Goal: Task Accomplishment & Management: Manage account settings

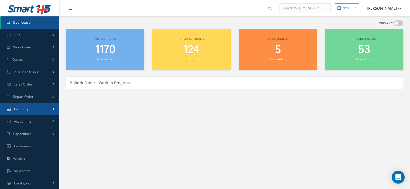
click at [18, 112] on link "Inventory" at bounding box center [29, 109] width 59 height 12
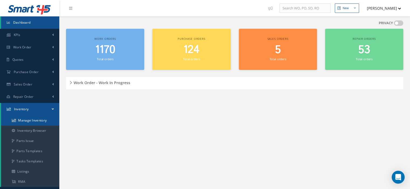
click at [21, 118] on link "Manage Inventory" at bounding box center [30, 121] width 58 height 10
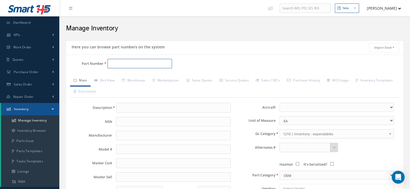
click at [109, 63] on input "Part Number" at bounding box center [139, 64] width 64 height 10
paste input "322000M02"
type input "322000M02"
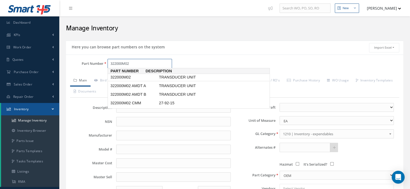
click at [127, 77] on span "322000M02" at bounding box center [133, 78] width 48 height 6
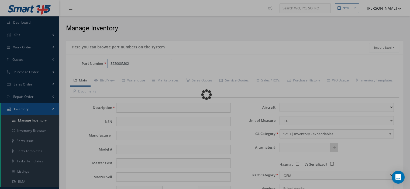
type input "TRANSDUCER UNIT"
type input "SKF AEROSPACE"
type input "322000M02"
type input "0.00"
select select
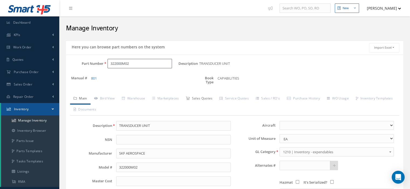
type input "322000M02"
click at [194, 99] on link "Sales Quotes" at bounding box center [199, 98] width 34 height 11
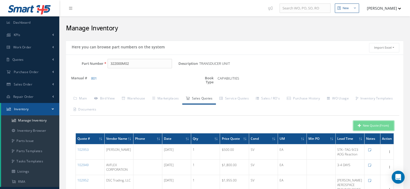
click at [356, 126] on button "New Quote (From)" at bounding box center [373, 125] width 40 height 9
type input "TRANSDUCER UNIT"
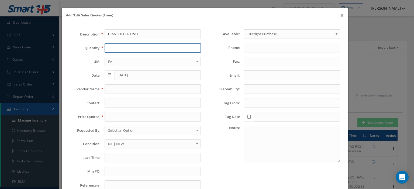
click at [113, 49] on input "text" at bounding box center [152, 48] width 96 height 10
type input "1"
click at [109, 88] on input "text" at bounding box center [152, 90] width 96 height 10
click at [114, 90] on input "text" at bounding box center [152, 90] width 96 height 10
paste input "AerCap Materials"
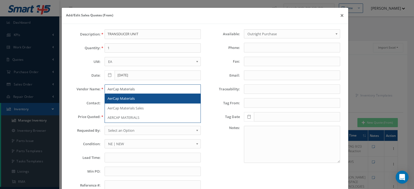
type input "AerCap Materials"
click at [111, 98] on span "AerCap Materials" at bounding box center [120, 98] width 27 height 5
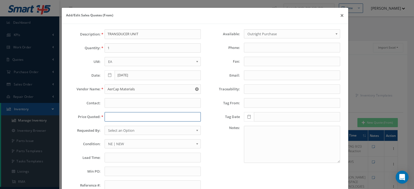
click at [108, 116] on input "text" at bounding box center [152, 117] width 96 height 10
click at [109, 117] on input "text" at bounding box center [152, 117] width 96 height 10
paste input "$500.00"
click at [109, 116] on input "$500.00" at bounding box center [152, 117] width 96 height 10
type input "500.00"
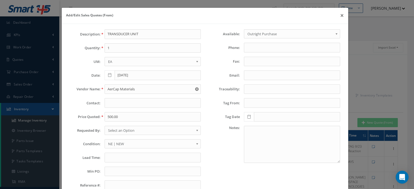
click at [111, 129] on span "Select an Option" at bounding box center [151, 130] width 86 height 6
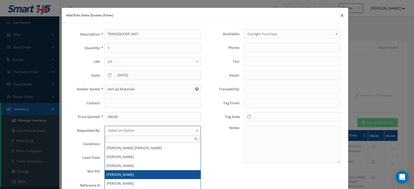
click at [118, 171] on li "[PERSON_NAME]" at bounding box center [153, 174] width 96 height 9
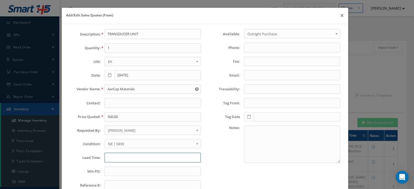
click at [123, 156] on input "text" at bounding box center [152, 158] width 96 height 10
paste input "STK/EXW USA"
type input "STK/EXW USA"
click at [124, 143] on span "NE | NEW" at bounding box center [151, 144] width 86 height 6
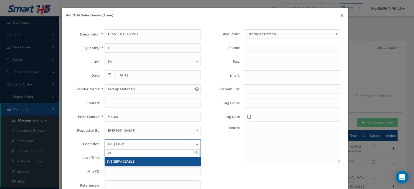
type input "sv"
click at [124, 159] on li "SV | SERVICEABLE" at bounding box center [153, 161] width 96 height 9
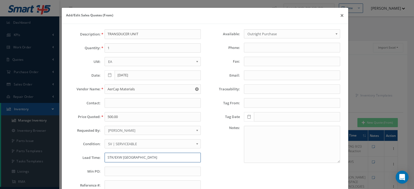
click at [136, 158] on input "STK/EXW USA" at bounding box center [152, 158] width 96 height 10
paste input "Tag Date: 11/7/2022 JJA AVIATION"
click at [150, 159] on input "STK/EXW USA--Tag Date: 11/7/2022 JJA AVIATION" at bounding box center [152, 158] width 96 height 10
type input "STK/EXW USA--Tag Date:11/7/2022 JJA AVIATION"
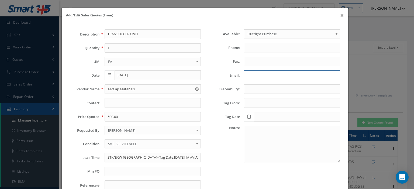
click at [248, 74] on input "Email:" at bounding box center [292, 76] width 96 height 10
paste input "kpickens@aercap.com"
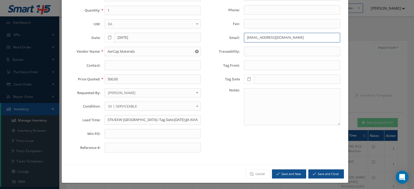
type input "kpickens@aercap.com"
click at [318, 170] on button "Save and Close" at bounding box center [326, 174] width 36 height 9
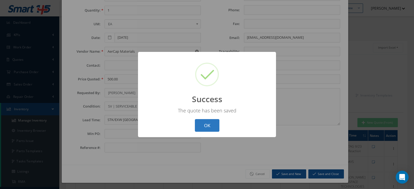
click at [204, 128] on button "OK" at bounding box center [207, 125] width 25 height 13
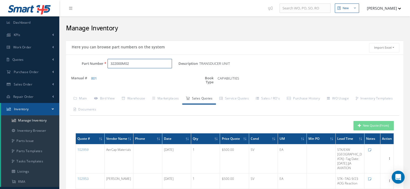
drag, startPoint x: 130, startPoint y: 65, endPoint x: 77, endPoint y: 65, distance: 53.0
click at [77, 65] on div "Part Number 322000M02" at bounding box center [122, 64] width 112 height 10
paste input "281-0661-430"
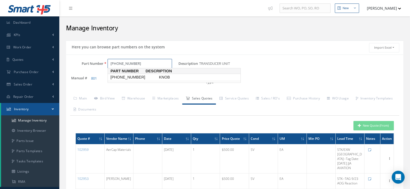
click at [131, 79] on span "281-0661-430" at bounding box center [133, 78] width 48 height 6
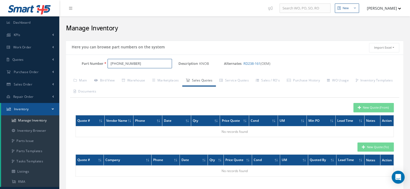
type input "281-0661-430"
click at [375, 107] on button "New Quote (From)" at bounding box center [373, 107] width 40 height 9
type input "KNOB"
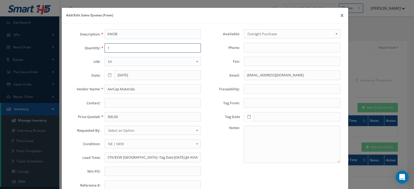
click at [119, 49] on input "1" at bounding box center [152, 48] width 96 height 10
type input "1"
click at [107, 88] on input "AerCap Materials" at bounding box center [152, 90] width 96 height 10
paste input "vAir"
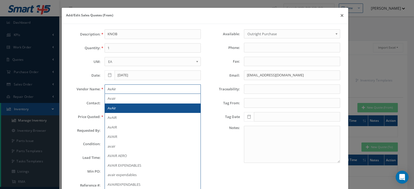
type input "AvAir"
click at [124, 107] on div "AvAir" at bounding box center [152, 108] width 90 height 5
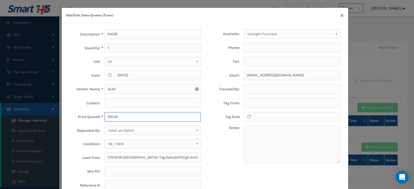
click at [110, 116] on input "500.00" at bounding box center [152, 117] width 96 height 10
paste input "1"
type input "100.00"
click at [133, 132] on span "Select an Option" at bounding box center [151, 130] width 86 height 6
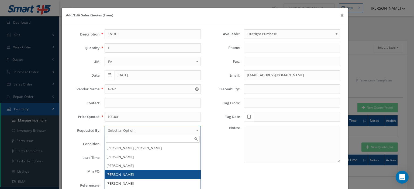
click at [127, 171] on li "[PERSON_NAME]" at bounding box center [153, 174] width 96 height 9
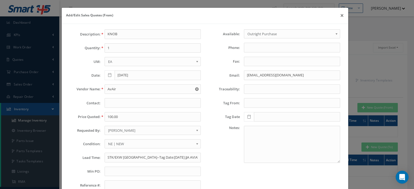
click at [113, 143] on span "NE | NEW" at bounding box center [151, 144] width 86 height 6
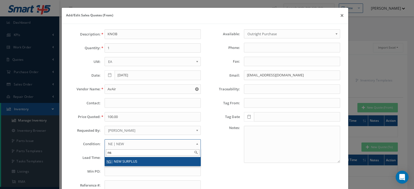
type input "ns"
click at [118, 158] on li "NS | NEW SURPLUS" at bounding box center [153, 161] width 96 height 9
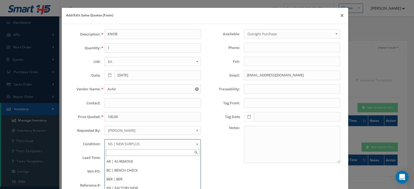
click at [214, 163] on div "Available: Outright Purchase Exchange Outright Purchase Phone: Fax: Email: kpic…" at bounding box center [274, 111] width 139 height 165
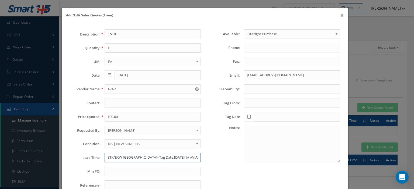
click at [116, 156] on input "STK/EXW USA--Tag Date:11/7/2022 JJA AVIATION" at bounding box center [152, 158] width 96 height 10
type input "STK"
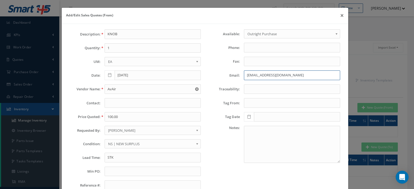
click at [258, 74] on input "kpickens@aercap.com" at bounding box center [292, 76] width 96 height 10
paste input "equote@avair.aero"
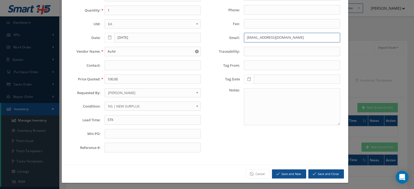
type input "equote@avair.aero"
click at [328, 174] on button "Save and Close" at bounding box center [326, 174] width 36 height 9
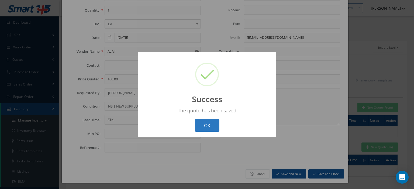
click at [212, 127] on button "OK" at bounding box center [207, 125] width 25 height 13
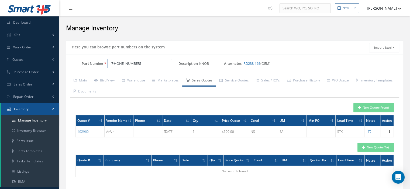
drag, startPoint x: 136, startPoint y: 63, endPoint x: 104, endPoint y: 62, distance: 32.3
click at [104, 62] on div "281-0661-430" at bounding box center [140, 64] width 75 height 10
click at [131, 79] on span "281-0661-430" at bounding box center [133, 78] width 48 height 6
click at [364, 108] on button "New Quote (From)" at bounding box center [373, 107] width 40 height 9
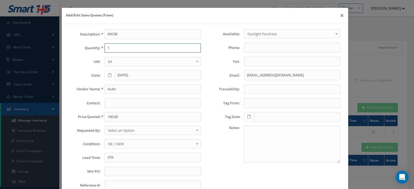
click at [126, 50] on input "1" at bounding box center [152, 48] width 96 height 10
type input "1"
click at [123, 88] on input "AvAir" at bounding box center [152, 90] width 96 height 10
click at [114, 90] on input "AvAir" at bounding box center [152, 90] width 96 height 10
paste input "Jacaero Industries, LLC"
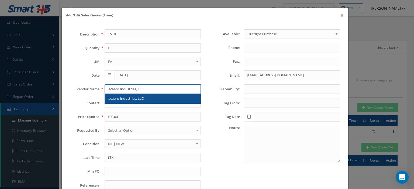
type input "Jacaero Industries, LLC"
click at [124, 99] on span "Jacaero Industries, LLC" at bounding box center [125, 98] width 36 height 5
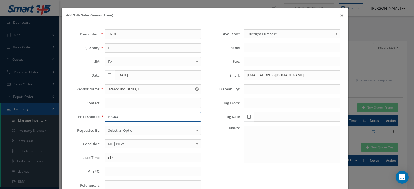
click at [117, 115] on input "100.00" at bounding box center [152, 117] width 96 height 10
click at [133, 115] on input "100.00" at bounding box center [152, 117] width 96 height 10
paste input "text"
type input "100.00"
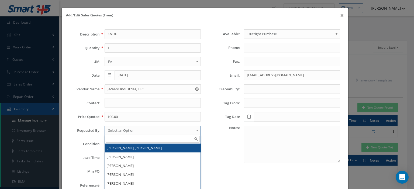
click at [125, 130] on span "Select an Option" at bounding box center [151, 130] width 86 height 6
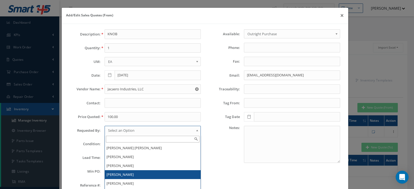
click at [123, 170] on li "[PERSON_NAME]" at bounding box center [153, 174] width 96 height 9
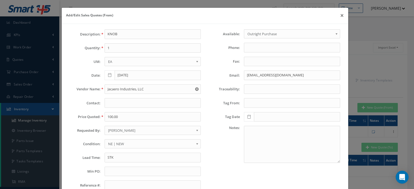
click at [111, 143] on span "NE | NEW" at bounding box center [151, 144] width 86 height 6
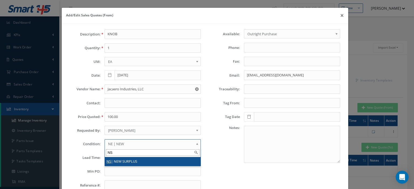
type input "NS"
click at [115, 160] on li "NS | NEW SURPLUS" at bounding box center [153, 161] width 96 height 9
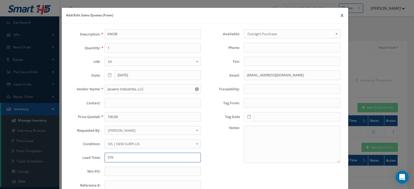
click at [113, 158] on input "STK" at bounding box center [152, 158] width 96 height 10
paste input "14-21 DAYS"
type input "14-21 DAYS"
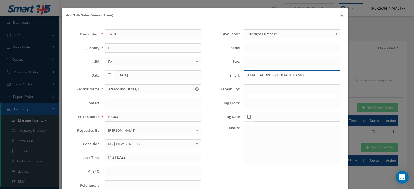
click at [244, 74] on input "equote@avair.aero" at bounding box center [292, 76] width 96 height 10
paste input "jbenoit@jacaero.com"
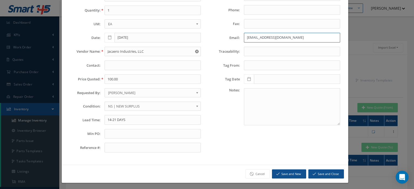
type input "jbenoit@jacaero.com"
click at [312, 170] on button "Save and Close" at bounding box center [326, 174] width 36 height 9
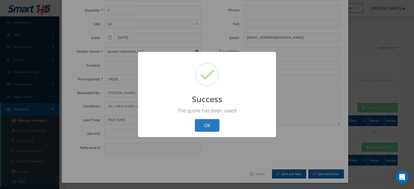
click at [214, 129] on button "OK" at bounding box center [207, 125] width 25 height 13
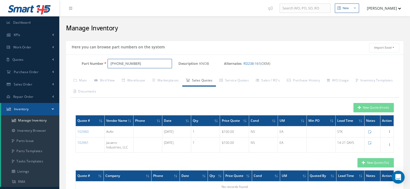
drag, startPoint x: 144, startPoint y: 65, endPoint x: 71, endPoint y: 65, distance: 72.7
click at [77, 65] on div "Part Number 281-0661-430" at bounding box center [122, 64] width 112 height 10
click at [110, 62] on input "Part Number" at bounding box center [139, 64] width 64 height 10
paste input "281-0661-440"
click at [133, 78] on span "281-0661-440" at bounding box center [133, 78] width 48 height 6
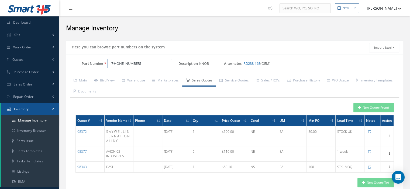
type input "281-0661-440"
click at [362, 106] on button "New Quote (From)" at bounding box center [373, 107] width 40 height 9
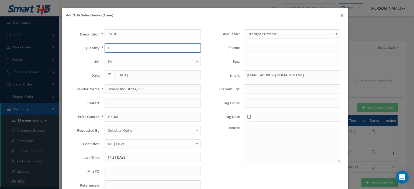
click at [115, 48] on input "1" at bounding box center [152, 48] width 96 height 10
type input "1"
click at [116, 86] on input "Jacaero Industries, LLC" at bounding box center [152, 90] width 96 height 10
click at [111, 113] on input "100.00" at bounding box center [152, 117] width 96 height 10
paste input "$15"
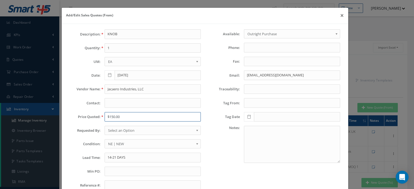
drag, startPoint x: 109, startPoint y: 118, endPoint x: 103, endPoint y: 117, distance: 6.4
click at [103, 117] on div "$150.00" at bounding box center [152, 117] width 104 height 10
type input "150.00"
click at [114, 87] on input "Jacaero Industries, LLC" at bounding box center [152, 90] width 96 height 10
click at [257, 76] on input "jbenoit@jacaero.com" at bounding box center [292, 76] width 96 height 10
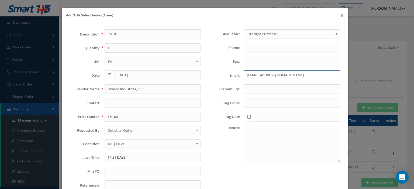
paste input "Jessica Flores<jflores@ansett.com>"
drag, startPoint x: 265, startPoint y: 75, endPoint x: 247, endPoint y: 75, distance: 18.6
click at [247, 75] on input "Jessica Flores<jflores@ansett.com>" at bounding box center [292, 76] width 96 height 10
drag, startPoint x: 267, startPoint y: 75, endPoint x: 245, endPoint y: 72, distance: 22.0
click at [245, 72] on input "Jessica Flores<jflores@ansett.com>" at bounding box center [292, 76] width 96 height 10
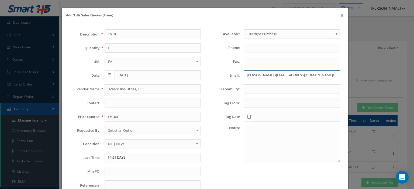
type input "Jessica Flores<jflores@ansett.com>"
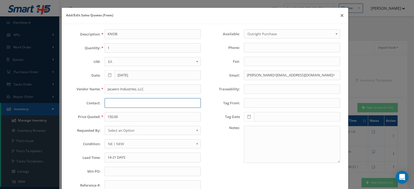
click at [124, 100] on input "text" at bounding box center [152, 103] width 96 height 10
paste input "Jessica Flores"
type input "Jessica Flores"
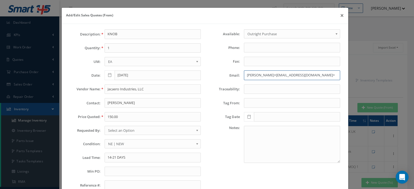
drag, startPoint x: 268, startPoint y: 74, endPoint x: 195, endPoint y: 87, distance: 74.5
click at [195, 87] on div "Description: KNOB Quantity: 1 UM: EA FT IN LB EA Date: 09/10/2025 Vendor Name: …" at bounding box center [205, 111] width 278 height 165
click at [280, 76] on input "jflores@ansett.com>" at bounding box center [292, 76] width 96 height 10
type input "jflores@ansett.com"
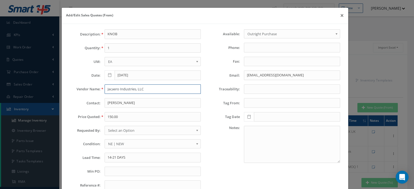
click at [117, 89] on input "Jacaero Industries, LLC" at bounding box center [152, 90] width 96 height 10
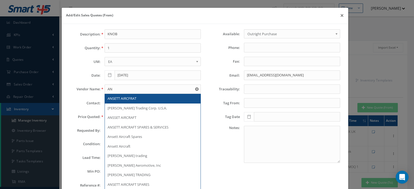
click at [118, 97] on span "ANSETT AIRCFRAT" at bounding box center [121, 98] width 29 height 5
type input "ANSETT AIRCFRAT"
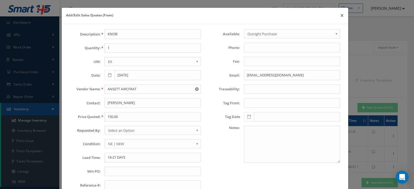
click at [124, 131] on span "Select an Option" at bounding box center [151, 130] width 86 height 6
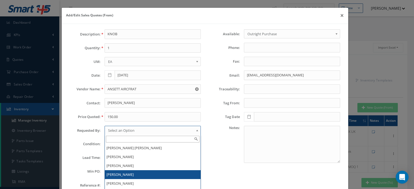
click at [125, 174] on li "[PERSON_NAME]" at bounding box center [153, 174] width 96 height 9
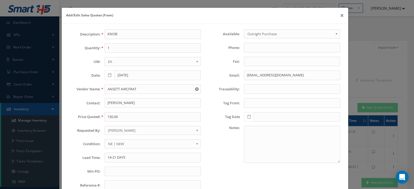
click at [121, 135] on div "Description: KNOB Quantity: 1 UM: EA FT IN LB EA Date: 09/10/2025 Vendor Name: …" at bounding box center [135, 111] width 139 height 165
click at [121, 143] on span "NE | NEW" at bounding box center [151, 144] width 86 height 6
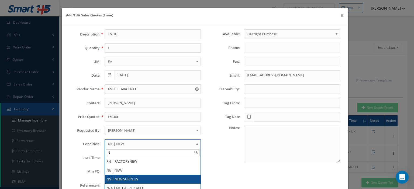
type input "N"
click at [125, 176] on li "N S | NEW SURPLUS" at bounding box center [153, 179] width 96 height 9
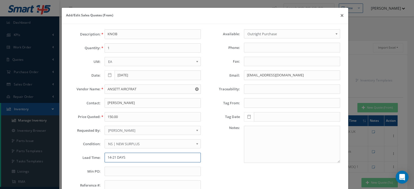
click at [114, 158] on input "14-21 DAYS" at bounding box center [152, 158] width 96 height 10
click at [113, 155] on input "14-21 DAYS" at bounding box center [152, 158] width 96 height 10
paste input "STOCK USA"
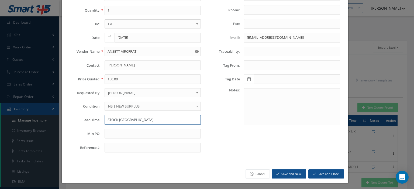
type input "STOCK USA"
click at [314, 173] on button "Save and Close" at bounding box center [326, 174] width 36 height 9
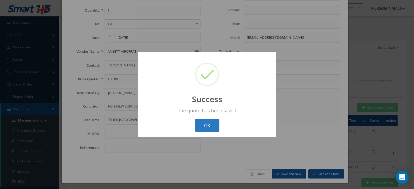
click at [215, 130] on button "OK" at bounding box center [207, 125] width 25 height 13
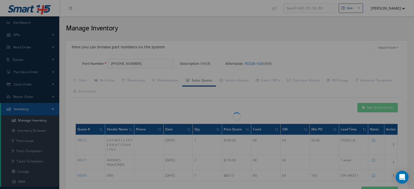
scroll to position [0, 0]
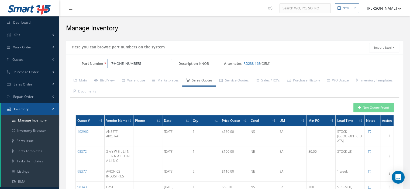
drag, startPoint x: 137, startPoint y: 63, endPoint x: 69, endPoint y: 58, distance: 67.8
click at [71, 58] on div "Part Number 281-0661-440 Description KNOB Alternates RD238-163 (OEM) Based on t…" at bounding box center [234, 151] width 337 height 192
paste input "281-0661-430"
click at [132, 78] on span "281-0661-430" at bounding box center [133, 78] width 48 height 6
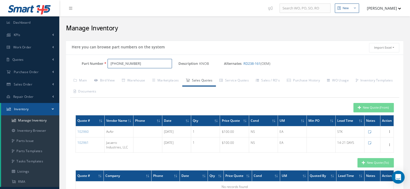
type input "281-0661-430"
click at [372, 107] on button "New Quote (From)" at bounding box center [373, 107] width 40 height 9
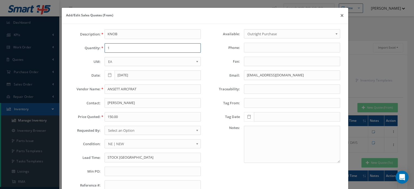
click at [125, 50] on input "1" at bounding box center [152, 48] width 96 height 10
type input "1"
click at [126, 88] on input "ANSETT AIRCFRAT" at bounding box center [152, 90] width 96 height 10
click at [248, 73] on input "jflores@ansett.com" at bounding box center [292, 76] width 96 height 10
paste input "Lanny Thomas<lanny@saywell.us>"
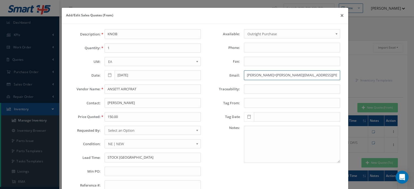
drag, startPoint x: 268, startPoint y: 75, endPoint x: 245, endPoint y: 76, distance: 23.7
click at [245, 76] on input "Lanny Thomas<lanny@saywell.us>" at bounding box center [292, 76] width 96 height 10
type input "Lanny Thomas<lanny@saywell.us>"
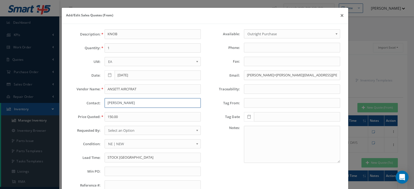
click at [138, 103] on input "Jessica Flores" at bounding box center [152, 103] width 96 height 10
paste input "Lanny Thoma"
type input "Lanny Thomas"
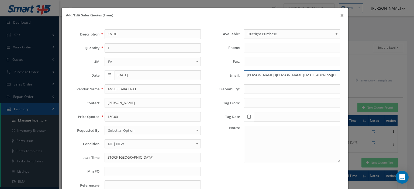
drag, startPoint x: 270, startPoint y: 75, endPoint x: 190, endPoint y: 85, distance: 80.6
click at [221, 80] on div "Available: Outright Purchase Exchange Outright Purchase Phone: Fax: Email: Lann…" at bounding box center [274, 111] width 139 height 165
click at [277, 74] on input "lanny@saywell.us>" at bounding box center [292, 76] width 96 height 10
type input "lanny@saywell.us"
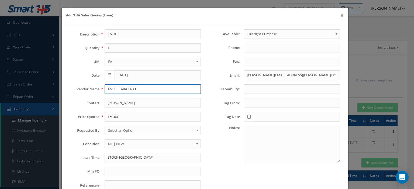
click at [116, 89] on input "ANSETT AIRCFRAT" at bounding box center [152, 90] width 96 height 10
paste input "S A Y W E L L I N T E R N A T I O N A L I N C"
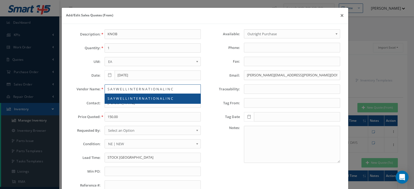
type input "S A Y W E L L I N T E R N A T I O N A L I N C"
click at [131, 99] on span "S A Y W E L L I N T E R N A T I O N A L I N C" at bounding box center [139, 98] width 65 height 5
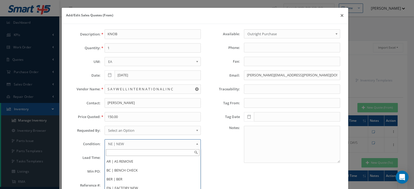
click at [114, 144] on span "NE | NEW" at bounding box center [151, 144] width 86 height 6
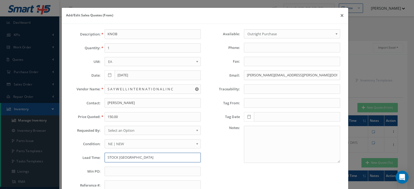
click at [112, 157] on input "STOCK USA" at bounding box center [152, 158] width 96 height 10
paste input "K"
type input "STOCK UK"
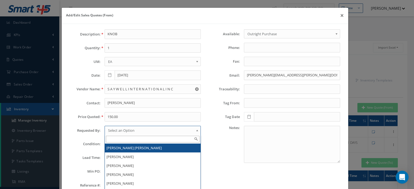
click at [116, 131] on span "Select an Option" at bounding box center [151, 130] width 86 height 6
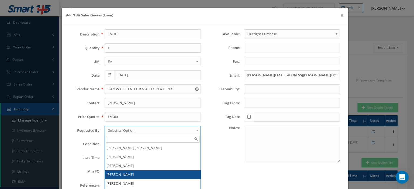
click at [120, 174] on li "[PERSON_NAME]" at bounding box center [153, 174] width 96 height 9
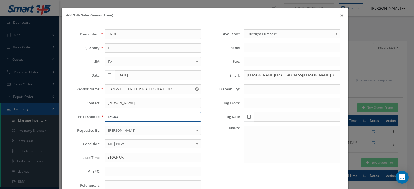
click at [108, 115] on input "150.00" at bounding box center [152, 117] width 96 height 10
paste input "$135"
drag, startPoint x: 108, startPoint y: 116, endPoint x: 86, endPoint y: 118, distance: 22.1
click at [88, 117] on div "Price Quoted: $135.00" at bounding box center [135, 117] width 139 height 10
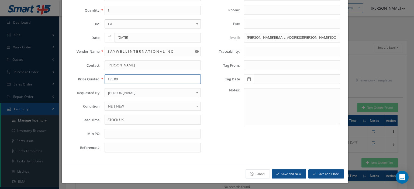
type input "135.00"
click at [320, 172] on button "Save and Close" at bounding box center [326, 174] width 36 height 9
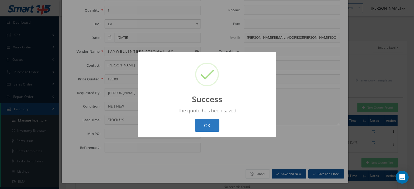
click at [214, 126] on button "OK" at bounding box center [207, 125] width 25 height 13
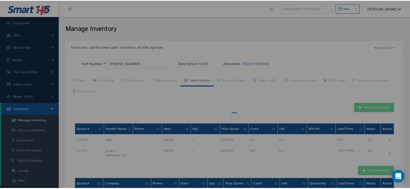
scroll to position [0, 0]
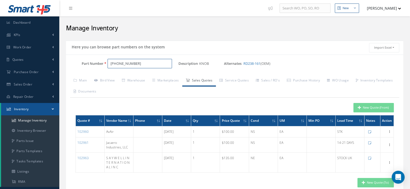
click at [79, 63] on div "Part Number 281-0661-430" at bounding box center [122, 64] width 112 height 10
click at [114, 62] on input "Part Number" at bounding box center [139, 64] width 64 height 10
paste input "281-0661-440"
click at [133, 78] on span "281-0661-440" at bounding box center [133, 78] width 48 height 6
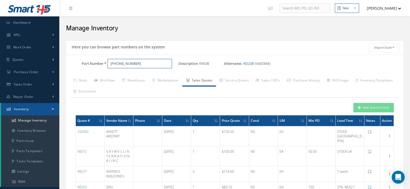
type input "281-0661-440"
drag, startPoint x: 137, startPoint y: 63, endPoint x: 70, endPoint y: 63, distance: 67.0
click at [74, 62] on div "Part Number 281-0661-440" at bounding box center [122, 64] width 112 height 10
paste input "322000M02"
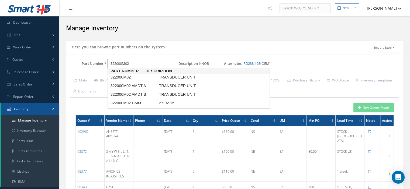
click at [119, 78] on span "322000M02" at bounding box center [133, 78] width 48 height 6
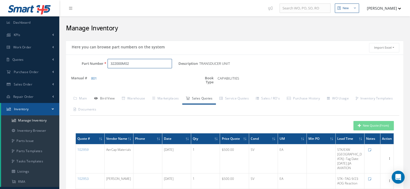
type input "322000M02"
click at [106, 96] on link "Bird View" at bounding box center [104, 98] width 28 height 11
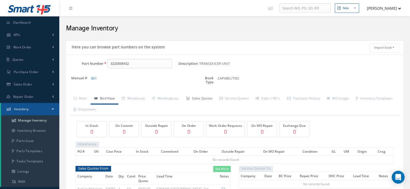
click at [197, 101] on link "Sales Quotes" at bounding box center [199, 98] width 34 height 11
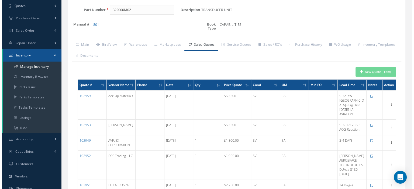
scroll to position [27, 0]
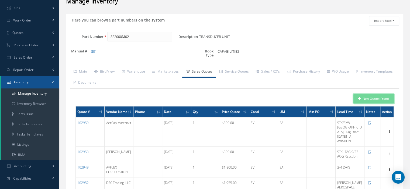
click at [369, 97] on button "New Quote (From)" at bounding box center [373, 98] width 40 height 9
type input "TRANSDUCER UNIT"
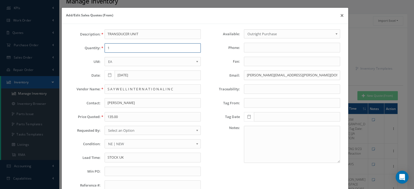
click at [146, 48] on input "1" at bounding box center [152, 48] width 96 height 10
type input "1"
click at [139, 92] on input "S A Y W E L L I N T E R N A T I O N A L I N C" at bounding box center [152, 90] width 96 height 10
click at [114, 89] on input "S A Y W E L L I N T E R N A T I O N A L I N C" at bounding box center [152, 90] width 96 height 10
paste input "TrueAero, LL"
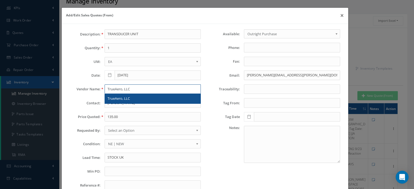
type input "TrueAero, LLC"
click at [125, 98] on span "TrueAero, LLC" at bounding box center [118, 98] width 22 height 5
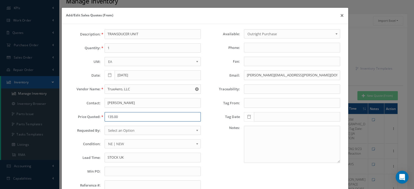
click at [118, 116] on input "135.00" at bounding box center [152, 117] width 96 height 10
click at [114, 118] on input "135.00" at bounding box center [152, 117] width 96 height 10
paste input ",500.00"
click at [110, 118] on input "1,500.00" at bounding box center [152, 117] width 96 height 10
type input "1500.00"
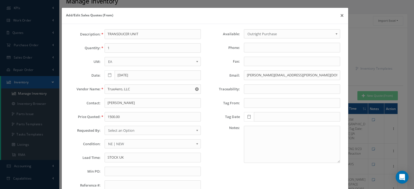
click at [113, 130] on span "Select an Option" at bounding box center [151, 130] width 86 height 6
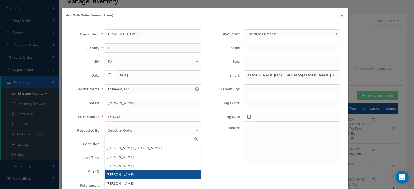
click at [124, 171] on li "[PERSON_NAME]" at bounding box center [153, 174] width 96 height 9
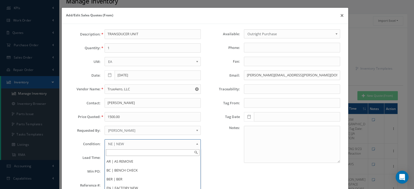
click at [118, 144] on span "NE | NEW" at bounding box center [151, 144] width 86 height 6
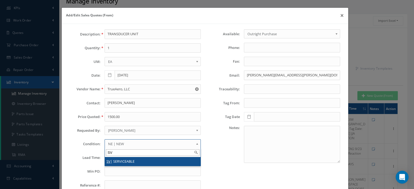
type input "SV"
click at [118, 160] on li "SV | SERVICEABLE" at bounding box center [153, 161] width 96 height 9
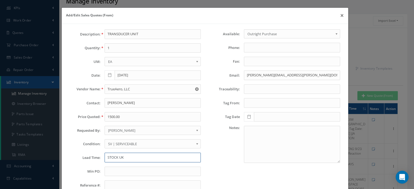
click at [113, 158] on input "STOCK UK" at bounding box center [152, 158] width 96 height 10
paste input "tock FL"
click at [139, 159] on input "Stock FL--" at bounding box center [152, 158] width 96 height 10
paste input "Tag: Summit Aerospace / 23 Dec Trace: Aruba Airlines Ref: ILSBEKF250909095934 2…"
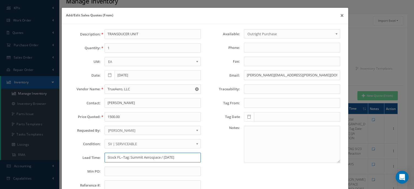
type input "Stock FL--Tag: Summit Aerospace / 23 Dec"
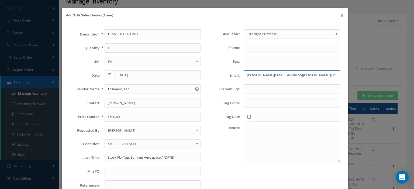
click at [258, 75] on input "lanny@saywell.us" at bounding box center [292, 76] width 96 height 10
paste input "Ovil Hernandez<ohernandez@trueaero.com> ​ Aura Vergel​ ​ohernandez@trueaero.com​"
drag, startPoint x: 268, startPoint y: 74, endPoint x: 337, endPoint y: 73, distance: 68.7
click at [337, 73] on div "Ovil Hernandez<ohernandez@trueaero.com> ​ Aura Vergel​ ​ohernandez@trueaero.com​" at bounding box center [292, 76] width 104 height 10
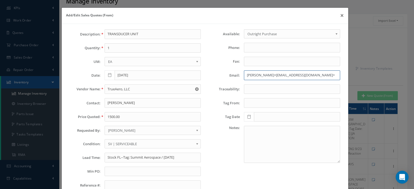
scroll to position [0, 0]
type input "O"
click at [245, 75] on input "Email:" at bounding box center [292, 76] width 96 height 10
paste input "Ovil Hernandez<ohernandez@trueaero.com>"
drag, startPoint x: 270, startPoint y: 76, endPoint x: 244, endPoint y: 74, distance: 26.5
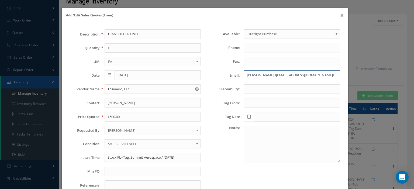
click at [244, 74] on input "Ovil Hernandez<ohernandez@trueaero.com>" at bounding box center [292, 76] width 96 height 10
type input "Ovil Hernandez<ohernandez@trueaero.com>"
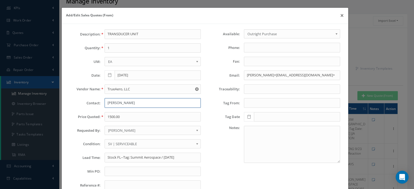
click at [127, 100] on input "Lanny Thomas" at bounding box center [152, 103] width 96 height 10
paste input "Ovil Hernandez<"
type input "Ovil Hernandez"
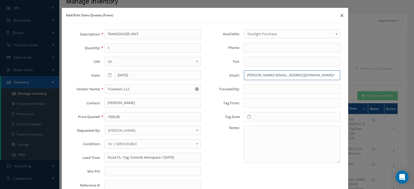
drag, startPoint x: 270, startPoint y: 75, endPoint x: 175, endPoint y: 71, distance: 95.2
click at [177, 71] on div "Description: TRANSDUCER UNIT Quantity: 1 UM: EA FT IN LB EA Date: 09/10/2025 Ve…" at bounding box center [205, 111] width 278 height 165
click at [303, 75] on input "ohernandez@trueaero.com>" at bounding box center [292, 76] width 96 height 10
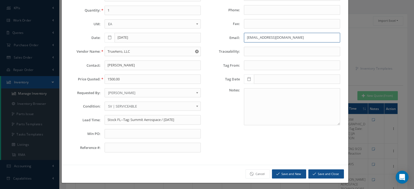
type input "ohernandez@trueaero.com"
click at [324, 172] on button "Save and Close" at bounding box center [326, 174] width 36 height 9
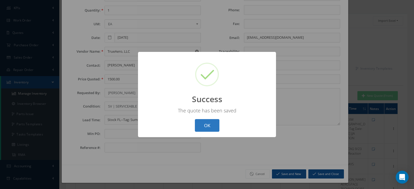
click at [208, 127] on button "OK" at bounding box center [207, 125] width 25 height 13
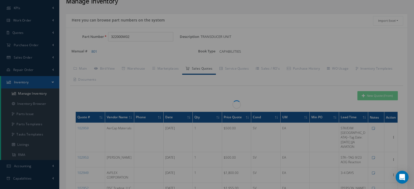
scroll to position [0, 0]
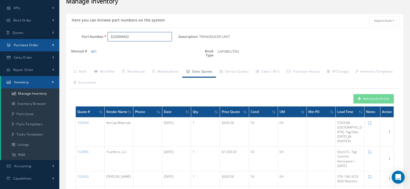
drag, startPoint x: 144, startPoint y: 40, endPoint x: 41, endPoint y: 40, distance: 103.4
click at [113, 37] on input "Part Number" at bounding box center [139, 37] width 64 height 10
paste input "322020"
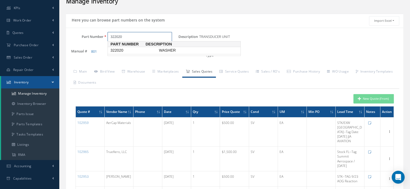
click at [132, 52] on span "322020" at bounding box center [133, 51] width 48 height 6
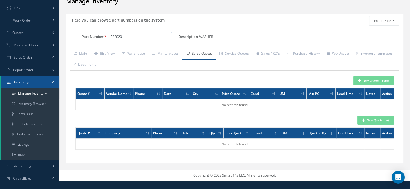
type input "322020"
click at [361, 79] on icon "button" at bounding box center [358, 81] width 3 height 4
type input "WASHER"
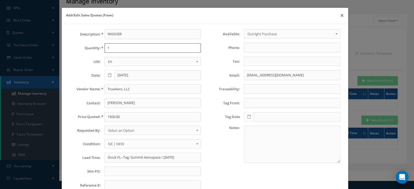
click at [109, 49] on input "1" at bounding box center [152, 48] width 96 height 10
type input "22"
click at [245, 73] on input "ohernandez@trueaero.com" at bounding box center [292, 76] width 96 height 10
paste input "JenniferSchreck@TurboResources"
type input "JenniferSchreck@TurboResources.com"
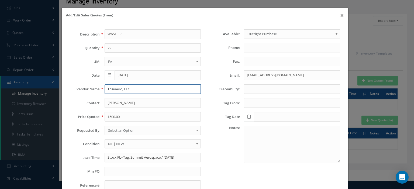
click at [129, 91] on input "TrueAero, LLC" at bounding box center [152, 90] width 96 height 10
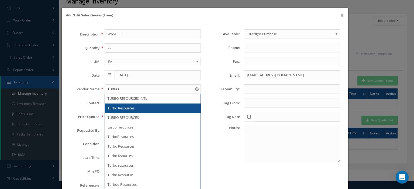
click at [134, 109] on div "Turbo Resources" at bounding box center [152, 108] width 90 height 5
type input "Turbo Resources"
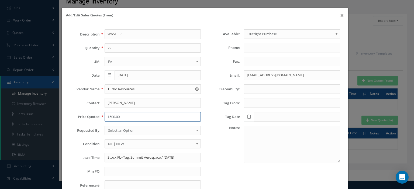
click at [118, 117] on input "1500.00" at bounding box center [152, 117] width 96 height 10
click at [114, 117] on input "1500.00" at bounding box center [152, 117] width 96 height 10
paste input ".00"
type input "15.00"
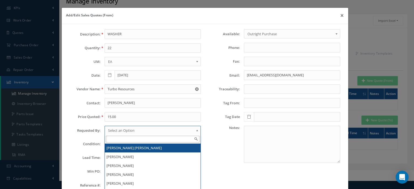
click at [130, 130] on span "Select an Option" at bounding box center [151, 130] width 86 height 6
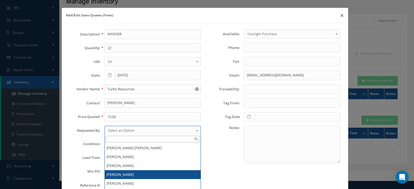
click at [126, 172] on li "[PERSON_NAME]" at bounding box center [153, 174] width 96 height 9
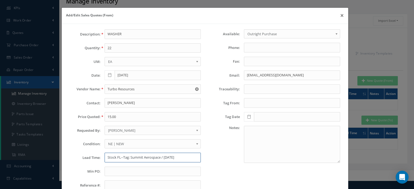
click at [108, 157] on input "Stock FL--Tag: Summit Aerospace / 23 Dec" at bounding box center [152, 158] width 96 height 10
type input "STK"
click at [106, 171] on input "text" at bounding box center [152, 172] width 96 height 10
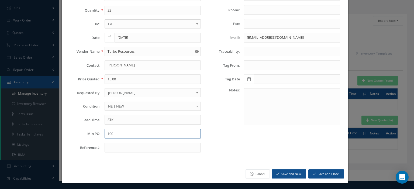
type input "100"
click at [328, 175] on button "Save and Close" at bounding box center [326, 174] width 36 height 9
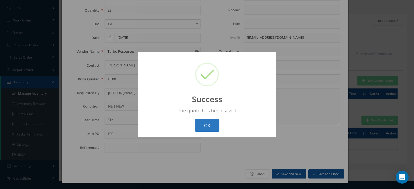
click at [203, 127] on button "OK" at bounding box center [207, 125] width 25 height 13
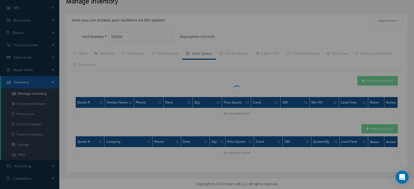
scroll to position [0, 0]
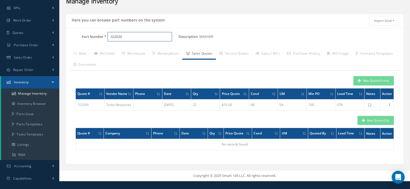
drag, startPoint x: 134, startPoint y: 36, endPoint x: 87, endPoint y: 36, distance: 46.6
click at [92, 37] on div "Part Number 322020" at bounding box center [122, 37] width 112 height 10
click at [115, 37] on input "Part Number" at bounding box center [139, 37] width 64 height 10
paste input "RD238-163"
click at [131, 52] on span "RD238-163" at bounding box center [133, 51] width 48 height 6
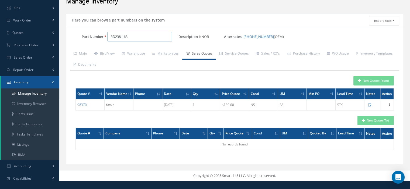
type input "RD238-163"
click at [366, 82] on button "New Quote (From)" at bounding box center [373, 80] width 40 height 9
type input "KNOB"
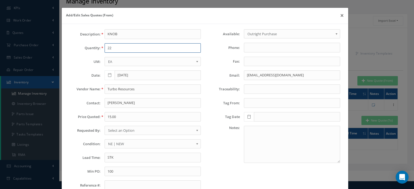
click at [111, 44] on input "22" at bounding box center [152, 48] width 96 height 10
type input "1"
click at [132, 90] on input "Turbo Resources" at bounding box center [152, 90] width 96 height 10
click at [111, 115] on input "15.00" at bounding box center [152, 117] width 96 height 10
paste input "0.01"
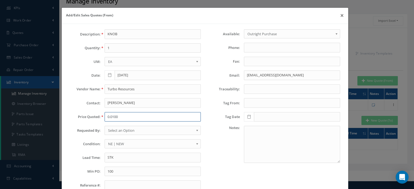
type input "0.0100"
click at [130, 130] on span "Select an Option" at bounding box center [151, 130] width 86 height 6
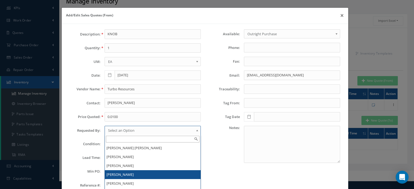
click at [125, 172] on li "[PERSON_NAME]" at bounding box center [153, 174] width 96 height 9
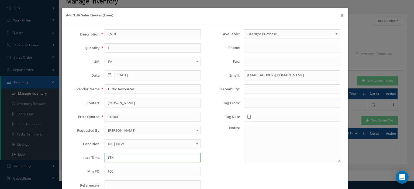
click at [119, 156] on input "STK" at bounding box center [152, 158] width 96 height 10
click at [120, 159] on input "STK--" at bounding box center [152, 158] width 96 height 10
paste input "OPEN TO OFFER"
type input "STK--OPEN TO OFFER"
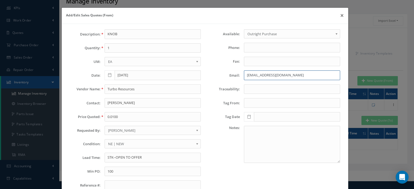
click at [252, 76] on input "JenniferSchreck@TurboResources.com" at bounding box center [292, 76] width 96 height 10
paste input "sales@jetageinternational"
type input "sales@jetageinternational.com"
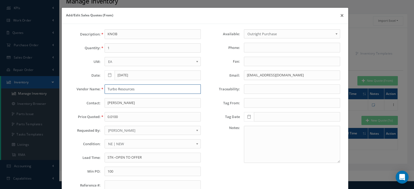
click at [139, 88] on input "Turbo Resources" at bounding box center [152, 90] width 96 height 10
click at [130, 86] on input "Turbo Resources" at bounding box center [152, 90] width 96 height 10
paste input "Jet Age International Corp"
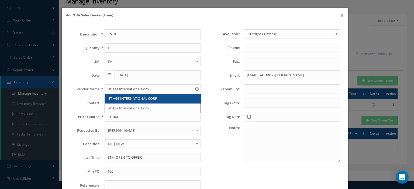
click at [150, 97] on span "JET AGE INTERNATIONAL CORP" at bounding box center [132, 98] width 50 height 5
type input "JET AGE INTERNATIONAL CORP"
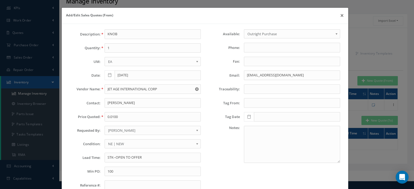
scroll to position [38, 0]
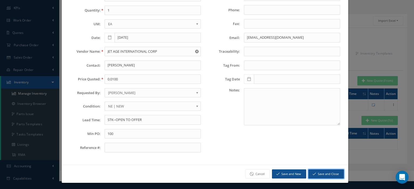
click at [326, 174] on button "Save and Close" at bounding box center [326, 174] width 36 height 9
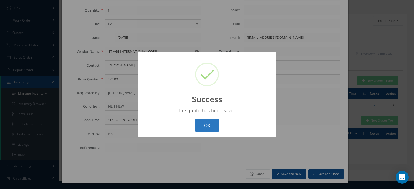
click at [207, 126] on button "OK" at bounding box center [207, 125] width 25 height 13
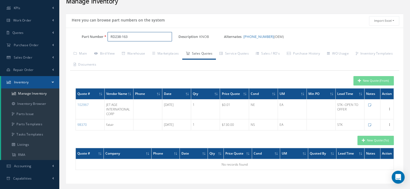
drag, startPoint x: 137, startPoint y: 38, endPoint x: 98, endPoint y: 41, distance: 38.9
click at [98, 41] on div "Part Number RD238-163" at bounding box center [122, 37] width 112 height 10
click at [120, 37] on input "Part Number" at bounding box center [139, 37] width 64 height 10
paste input "322000M02"
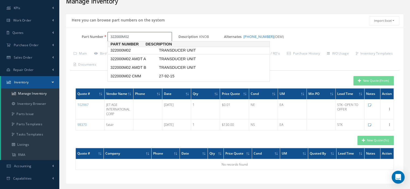
click at [132, 49] on span "322000M02" at bounding box center [133, 51] width 48 height 6
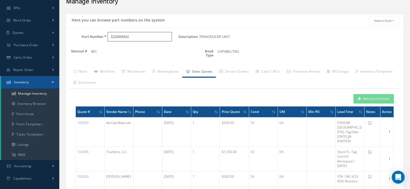
type input "322000M02"
click at [362, 99] on button "New Quote (From)" at bounding box center [373, 98] width 40 height 9
type input "TRANSDUCER UNIT"
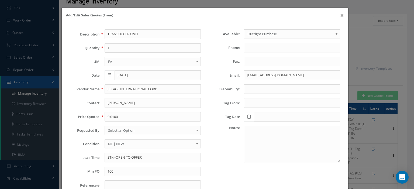
click at [123, 53] on div "Description: TRANSDUCER UNIT Quantity: 1 UM: EA FT IN LB EA Date: 09/10/2025 Ve…" at bounding box center [135, 111] width 139 height 165
click at [121, 48] on input "1" at bounding box center [152, 48] width 96 height 10
type input "1"
click at [117, 85] on input "JET AGE INTERNATIONAL CORP" at bounding box center [152, 90] width 96 height 10
paste input "AvioDirect"
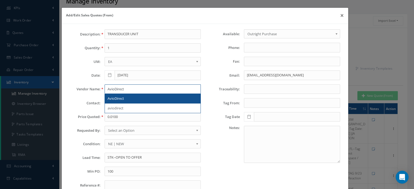
type input "AvioDirect"
click at [120, 99] on span "AvioDirect" at bounding box center [115, 98] width 16 height 5
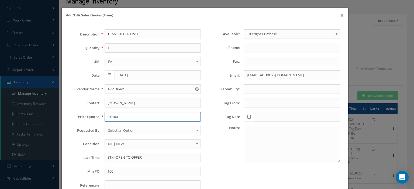
click at [111, 117] on input "0.0100" at bounding box center [152, 117] width 96 height 10
click at [119, 113] on input "0.0100" at bounding box center [152, 117] width 96 height 10
paste input "3,775."
click at [110, 116] on input "3,775.00" at bounding box center [152, 117] width 96 height 10
type input "3775.00"
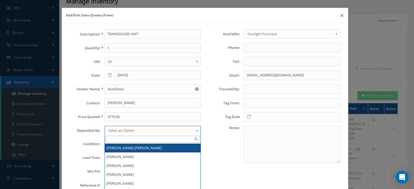
click at [125, 128] on span "Select an Option" at bounding box center [151, 130] width 86 height 6
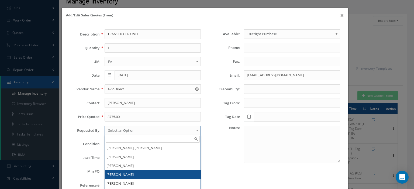
click at [129, 174] on li "[PERSON_NAME]" at bounding box center [153, 174] width 96 height 9
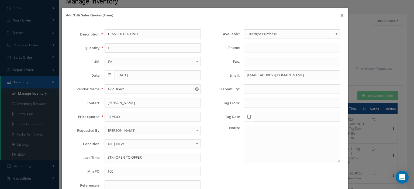
click at [110, 142] on link "NE | NEW" at bounding box center [152, 143] width 96 height 9
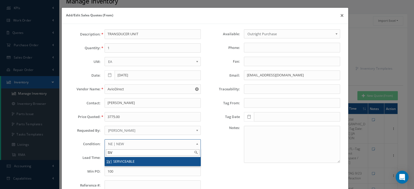
type input "SV"
click at [121, 161] on li "SV | SERVICEABLE" at bounding box center [153, 161] width 96 height 9
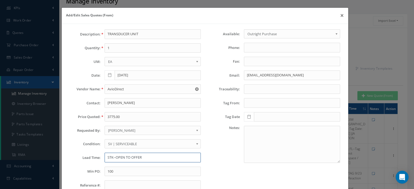
click at [117, 158] on input "STK--OPEN TO OFFER" at bounding box center [152, 158] width 96 height 10
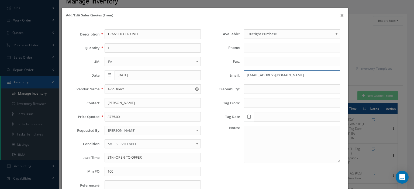
click at [247, 72] on input "sales@jetageinternational.com" at bounding box center [292, 76] width 96 height 10
paste input "aviodirect"
type input "sales@aviodirect.com"
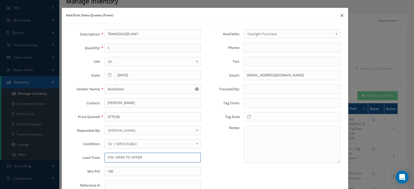
click at [135, 157] on input "STK--OPEN TO OFFER" at bounding box center [152, 158] width 96 height 10
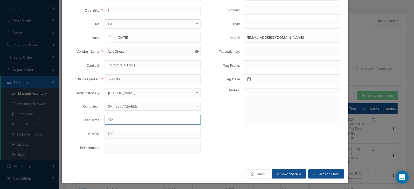
type input "STK"
click at [327, 174] on button "Save and Close" at bounding box center [326, 174] width 36 height 9
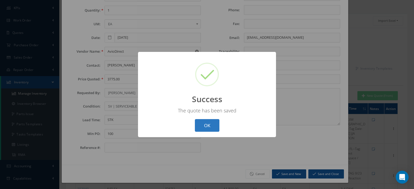
click at [216, 127] on button "OK" at bounding box center [207, 125] width 25 height 13
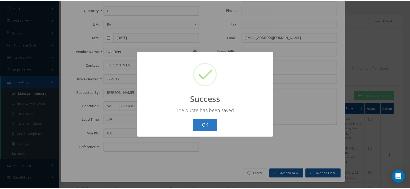
scroll to position [0, 0]
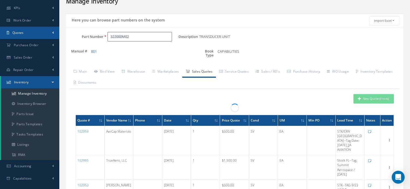
drag, startPoint x: 142, startPoint y: 37, endPoint x: 21, endPoint y: 28, distance: 121.2
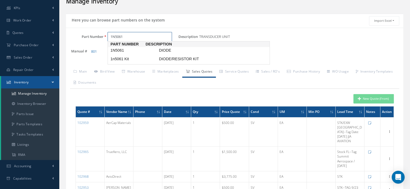
click at [125, 53] on span "1N5061" at bounding box center [133, 51] width 48 height 6
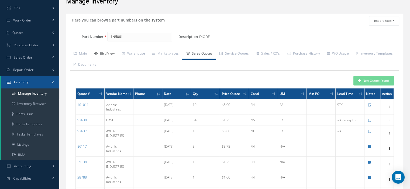
click at [109, 53] on link "Bird View" at bounding box center [104, 53] width 28 height 11
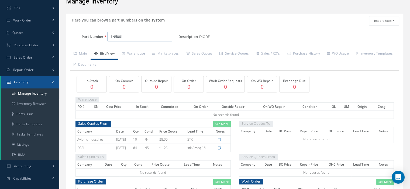
click at [124, 36] on input "1N5061" at bounding box center [139, 37] width 64 height 10
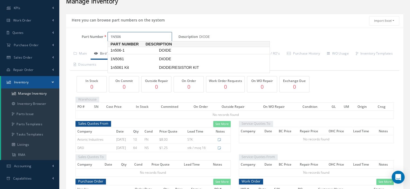
click at [130, 51] on span "1n506-1" at bounding box center [133, 51] width 48 height 6
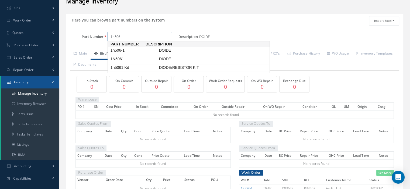
click at [133, 69] on span "1n5061 Kit" at bounding box center [133, 68] width 48 height 6
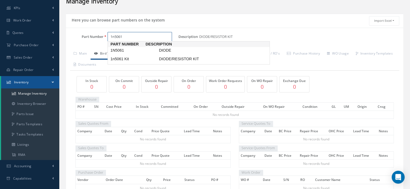
click at [110, 36] on input "1n5061" at bounding box center [139, 37] width 64 height 10
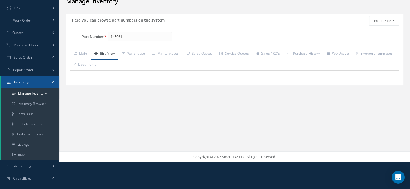
type input "1N5061"
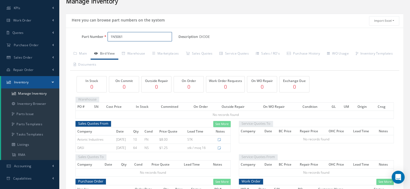
drag, startPoint x: 116, startPoint y: 34, endPoint x: 89, endPoint y: 34, distance: 27.2
click at [89, 34] on div "Part Number 1N5061" at bounding box center [122, 37] width 112 height 10
click at [112, 37] on input "Part Number" at bounding box center [139, 37] width 64 height 10
paste input "LHQ1QA0300080LZ"
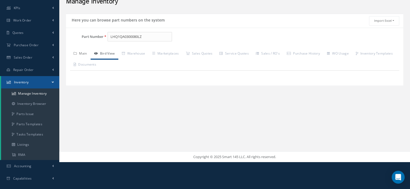
click at [85, 54] on link "Main" at bounding box center [80, 53] width 20 height 11
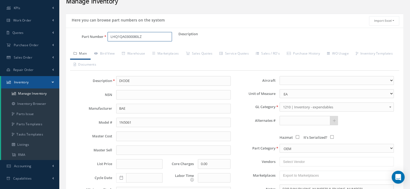
drag, startPoint x: 147, startPoint y: 37, endPoint x: 69, endPoint y: 39, distance: 78.4
click at [74, 39] on div "Part Number LHQ1QA0300080LZ" at bounding box center [122, 37] width 112 height 10
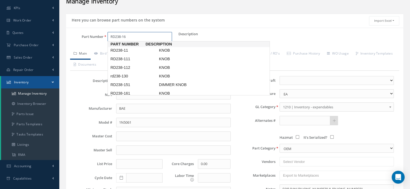
type input "RD238-163"
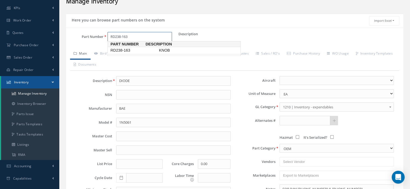
click at [120, 51] on span "RD238-163" at bounding box center [133, 51] width 48 height 6
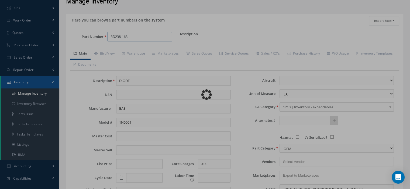
type input "KNOB"
select select
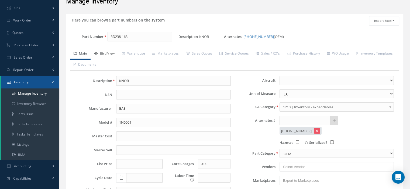
click at [115, 56] on link "Bird View" at bounding box center [104, 53] width 28 height 11
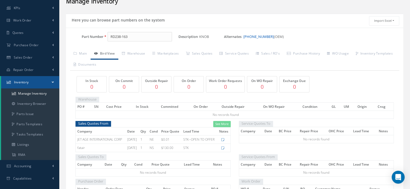
click at [253, 37] on link "281-0661-440" at bounding box center [258, 36] width 30 height 5
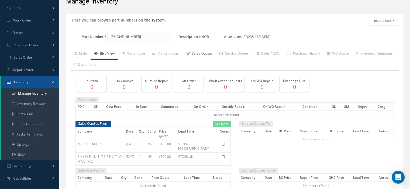
click at [201, 55] on link "Sales Quotes" at bounding box center [199, 53] width 34 height 11
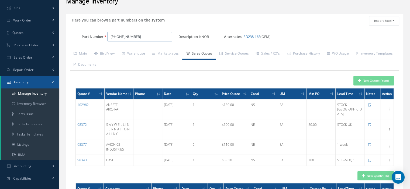
drag, startPoint x: 140, startPoint y: 33, endPoint x: 111, endPoint y: 40, distance: 29.7
click at [111, 40] on input "281-0661-440" at bounding box center [139, 37] width 64 height 10
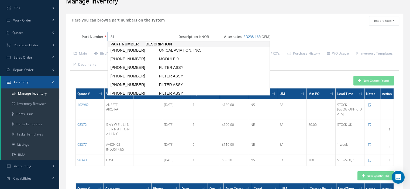
type input "8"
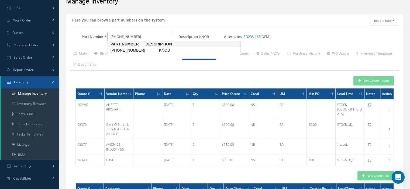
click at [126, 52] on span "281-0661-430" at bounding box center [133, 51] width 48 height 6
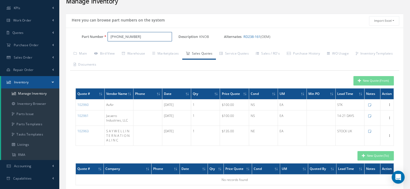
drag, startPoint x: 144, startPoint y: 36, endPoint x: 111, endPoint y: 37, distance: 33.4
click at [111, 37] on input "281-0661-430" at bounding box center [139, 37] width 64 height 10
type input "346B103"
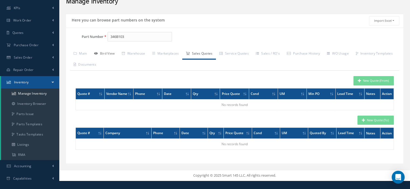
click at [107, 54] on link "Bird View" at bounding box center [104, 53] width 28 height 11
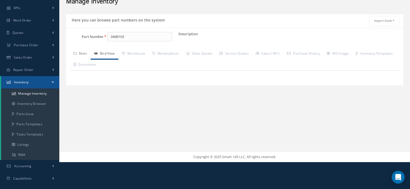
click at [89, 53] on link "Main" at bounding box center [80, 53] width 20 height 11
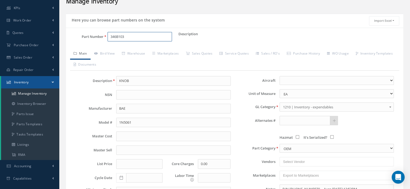
drag, startPoint x: 128, startPoint y: 38, endPoint x: 110, endPoint y: 37, distance: 18.1
click at [110, 37] on input "346B103" at bounding box center [139, 37] width 64 height 10
click at [122, 79] on input "KNOB" at bounding box center [173, 81] width 114 height 10
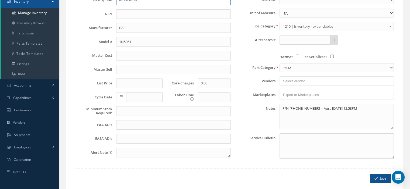
type input "MOVEMENT"
click at [286, 111] on textarea "P/N 622-8001-350 -- Aura 01/06/2025 12:53PM" at bounding box center [336, 116] width 114 height 25
click at [375, 177] on icon "submit" at bounding box center [375, 179] width 3 height 4
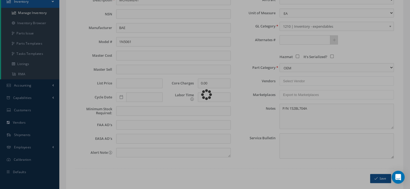
type textarea "P/N 152BL704A -- Aura Vergel 09/10/2025 08:33AM"
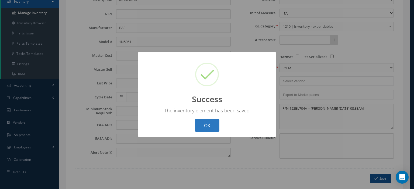
click at [210, 127] on button "OK" at bounding box center [207, 125] width 25 height 13
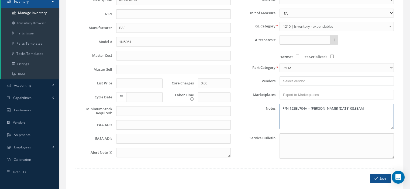
drag, startPoint x: 307, startPoint y: 108, endPoint x: 289, endPoint y: 109, distance: 18.1
click at [289, 109] on textarea "P/N 152BL704A -- Aura Vergel 09/10/2025 08:33AM" at bounding box center [336, 116] width 114 height 25
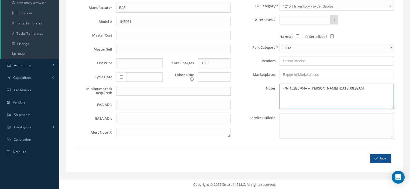
scroll to position [0, 0]
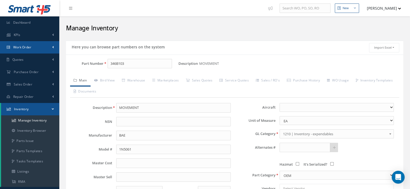
click at [31, 50] on link "Work Order" at bounding box center [29, 47] width 59 height 12
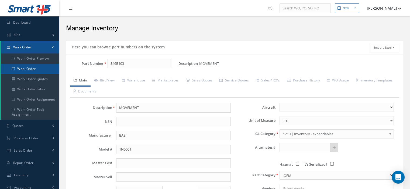
click at [33, 68] on link "Work Order" at bounding box center [30, 69] width 58 height 10
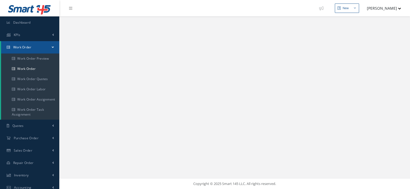
select select "25"
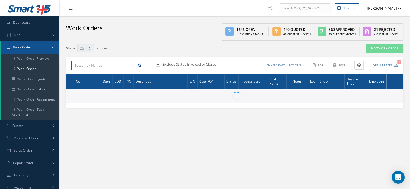
click at [84, 65] on input "text" at bounding box center [103, 66] width 64 height 10
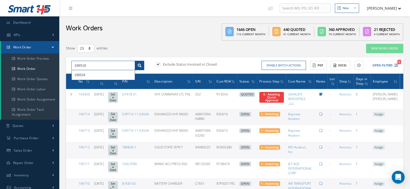
type input "196518"
click at [140, 65] on icon at bounding box center [140, 66] width 4 height 4
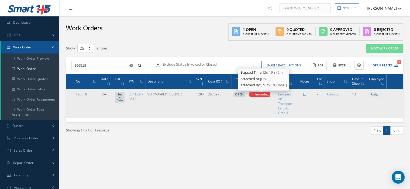
click at [265, 95] on span "1 - Incoming" at bounding box center [260, 94] width 18 height 4
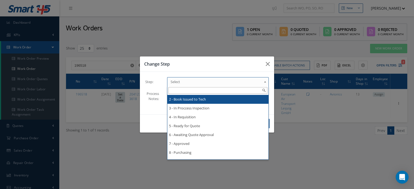
click at [264, 79] on link "Select" at bounding box center [218, 81] width 102 height 9
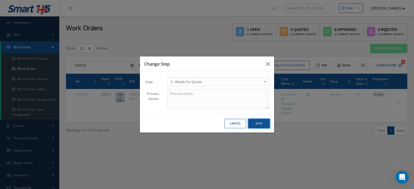
click at [264, 125] on button "Save" at bounding box center [259, 123] width 22 height 9
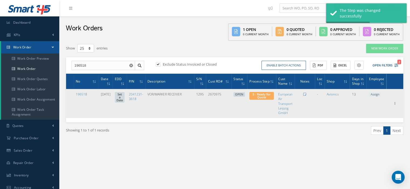
click at [374, 94] on span "Assign" at bounding box center [374, 94] width 12 height 5
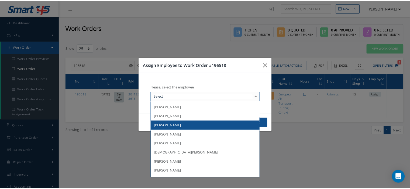
scroll to position [79, 0]
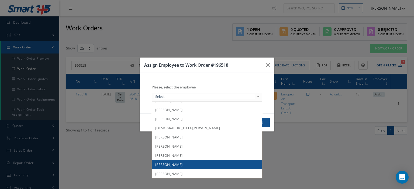
click at [198, 162] on span "[PERSON_NAME]" at bounding box center [207, 164] width 110 height 9
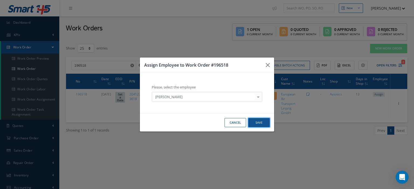
click at [258, 125] on button "Save" at bounding box center [259, 122] width 22 height 9
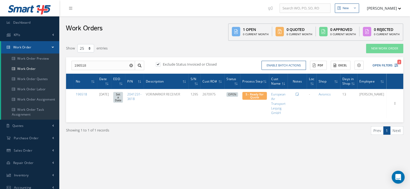
click at [43, 48] on link "Work Order" at bounding box center [30, 47] width 58 height 12
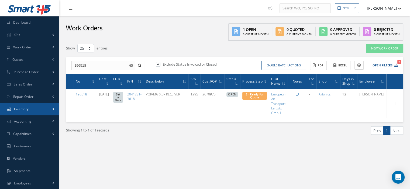
click at [34, 109] on link "Inventory" at bounding box center [29, 109] width 59 height 12
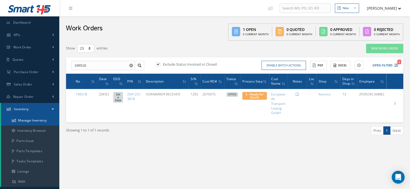
click at [37, 120] on link "Manage Inventory" at bounding box center [30, 121] width 58 height 10
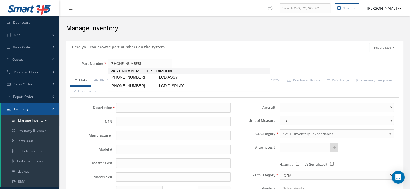
type input "617-6329-001"
click at [131, 79] on span "617-6329-001" at bounding box center [133, 78] width 48 height 6
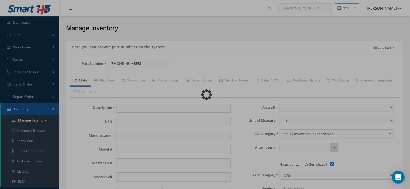
type input "LCD ASSY"
type input "COLLINS"
type input "0.00"
select select
checkbox input "true"
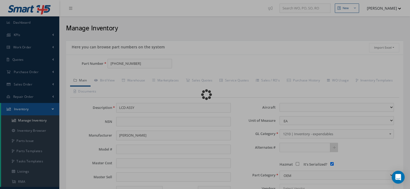
type textarea "for p/n 617-6265-001 -- Oscar 01/31/2024 10:11AM"
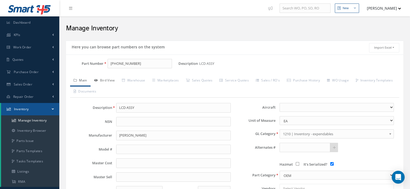
type input "617-6329-001"
click at [114, 80] on link "Bird View" at bounding box center [104, 80] width 28 height 11
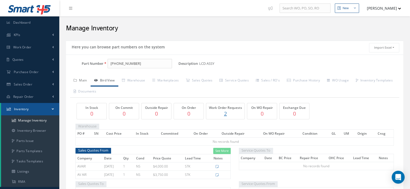
click at [83, 82] on link "Main" at bounding box center [80, 80] width 20 height 11
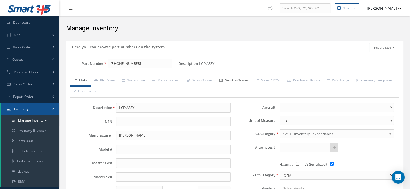
click at [239, 80] on link "Service Quotes" at bounding box center [234, 80] width 36 height 11
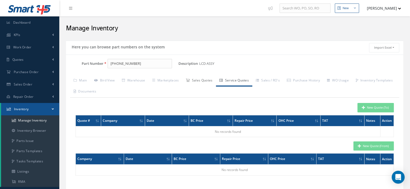
click at [197, 82] on link "Sales Quotes" at bounding box center [199, 80] width 34 height 11
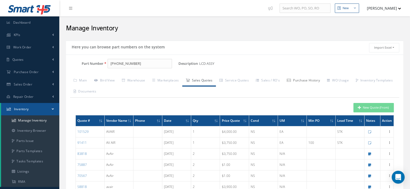
click at [306, 83] on link "Purchase History" at bounding box center [303, 80] width 40 height 11
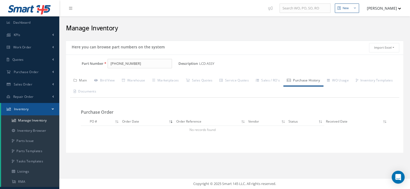
click at [81, 80] on link "Main" at bounding box center [80, 80] width 20 height 11
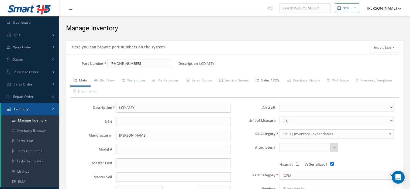
click at [277, 79] on link "Sales / RO's" at bounding box center [267, 80] width 31 height 11
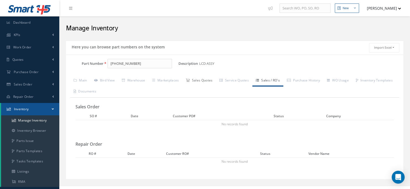
click at [204, 83] on link "Sales Quotes" at bounding box center [199, 80] width 34 height 11
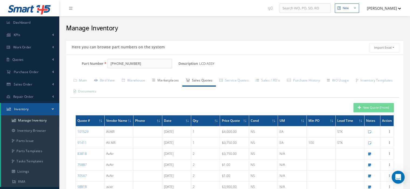
click at [172, 81] on link "Marketplaces" at bounding box center [166, 80] width 34 height 11
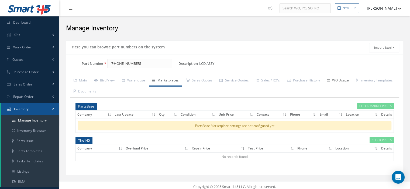
click at [345, 82] on link "WO Usage" at bounding box center [337, 80] width 29 height 11
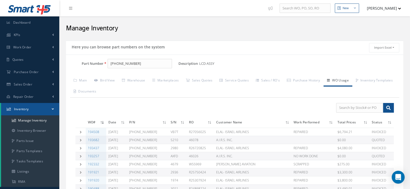
scroll to position [27, 0]
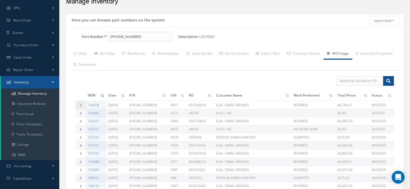
click at [80, 104] on icon at bounding box center [81, 105] width 4 height 3
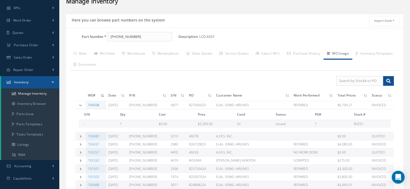
click at [95, 104] on link "194508" at bounding box center [93, 105] width 11 height 5
click at [82, 102] on td at bounding box center [80, 105] width 10 height 8
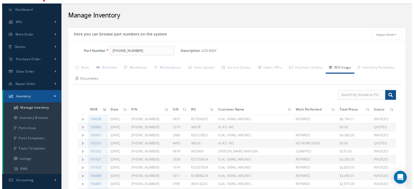
scroll to position [0, 0]
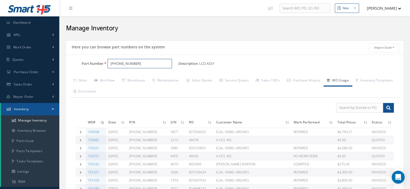
drag, startPoint x: 129, startPoint y: 61, endPoint x: 109, endPoint y: 63, distance: 20.5
click at [109, 63] on input "617-6329-001" at bounding box center [139, 64] width 64 height 10
click at [195, 80] on link "Sales Quotes" at bounding box center [199, 80] width 34 height 11
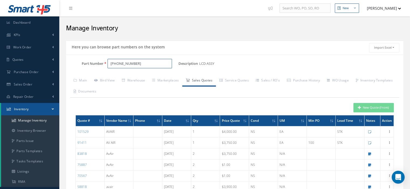
drag, startPoint x: 134, startPoint y: 64, endPoint x: 107, endPoint y: 62, distance: 26.8
click at [107, 62] on div "617-6329-001" at bounding box center [140, 64] width 75 height 10
drag, startPoint x: 137, startPoint y: 64, endPoint x: 109, endPoint y: 62, distance: 27.5
click at [109, 62] on input "617-6329-001" at bounding box center [139, 64] width 64 height 10
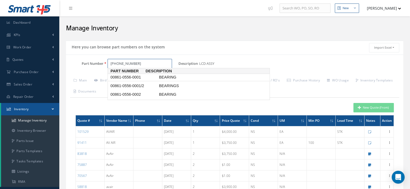
click at [118, 78] on span "00861-0556-0001" at bounding box center [133, 78] width 48 height 6
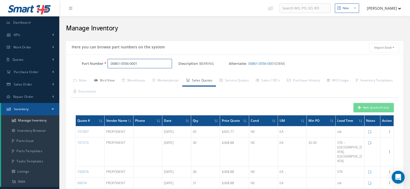
type input "00861-0556-0001"
click at [110, 81] on link "Bird View" at bounding box center [104, 80] width 28 height 11
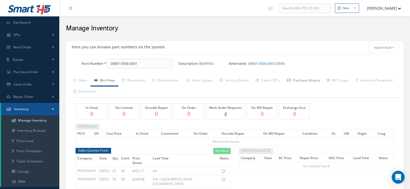
click at [303, 82] on link "Purchase History" at bounding box center [303, 80] width 40 height 11
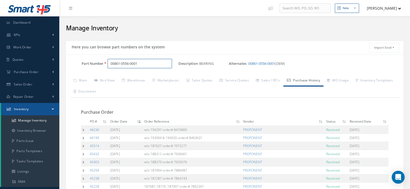
drag, startPoint x: 140, startPoint y: 64, endPoint x: 108, endPoint y: 62, distance: 32.2
click at [108, 62] on input "00861-0556-0001" at bounding box center [139, 64] width 64 height 10
click at [199, 79] on link "Sales Quotes" at bounding box center [199, 80] width 34 height 11
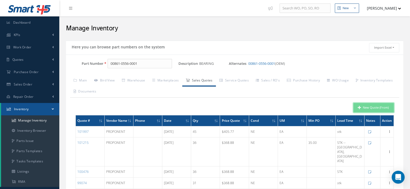
click at [368, 106] on button "New Quote (From)" at bounding box center [373, 107] width 40 height 9
type input "BEARING"
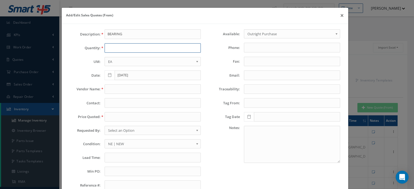
click at [119, 49] on input "text" at bounding box center [152, 48] width 96 height 10
type input "57"
click at [117, 87] on input "text" at bounding box center [152, 90] width 96 height 10
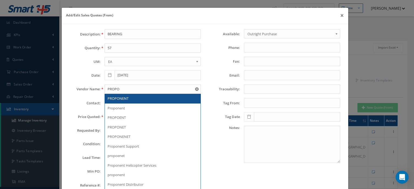
click at [119, 96] on span "PROPONENT" at bounding box center [117, 98] width 21 height 5
type input "PROPONENT"
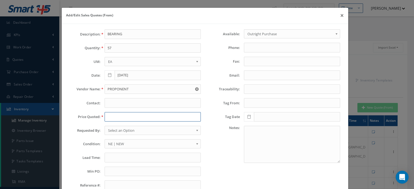
click at [113, 117] on input "text" at bounding box center [152, 117] width 96 height 10
paste input "405.77"
type input "405.77"
click at [120, 129] on span "Select an Option" at bounding box center [151, 130] width 86 height 6
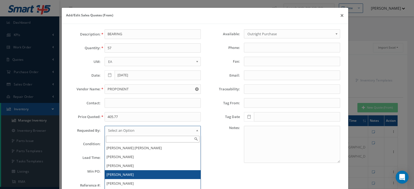
click at [121, 172] on li "[PERSON_NAME]" at bounding box center [153, 174] width 96 height 9
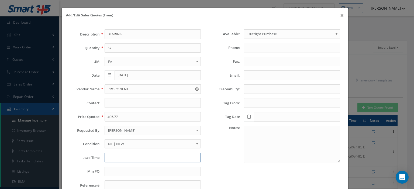
click at [106, 155] on input "text" at bounding box center [152, 158] width 96 height 10
type input "STK--Brea,CA"
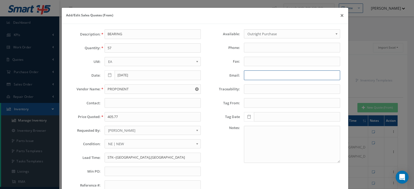
click at [253, 76] on input "Email:" at bounding box center [292, 76] width 96 height 10
paste input "support@proponent.com"
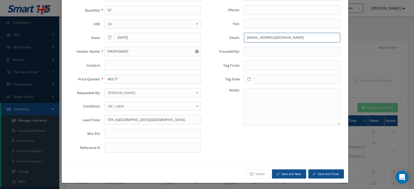
type input "support@proponent.com"
click at [317, 175] on button "Save and Close" at bounding box center [326, 174] width 36 height 9
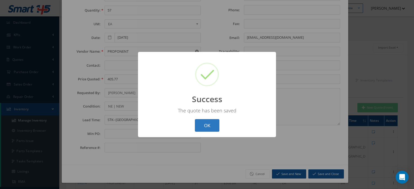
click at [211, 125] on button "OK" at bounding box center [207, 125] width 25 height 13
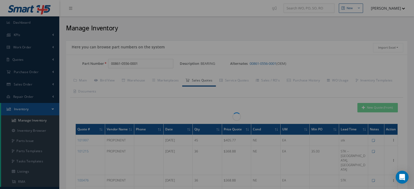
scroll to position [0, 0]
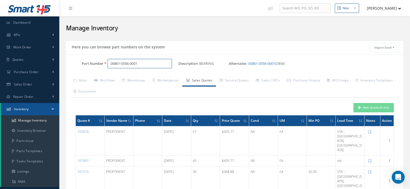
drag, startPoint x: 144, startPoint y: 62, endPoint x: 90, endPoint y: 64, distance: 53.6
click at [90, 64] on div "Part Number 00861-0556-0001" at bounding box center [122, 64] width 112 height 10
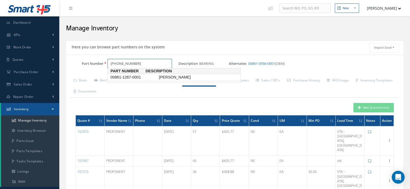
click at [127, 76] on span "00861-1267-0001" at bounding box center [133, 78] width 48 height 6
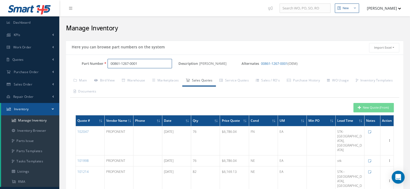
drag, startPoint x: 148, startPoint y: 64, endPoint x: 88, endPoint y: 59, distance: 60.3
click at [88, 59] on div "Part Number 00861-1267-0001" at bounding box center [122, 64] width 112 height 10
click at [113, 79] on span "FM04A125V3A" at bounding box center [133, 78] width 48 height 6
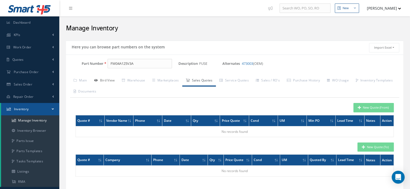
click at [113, 79] on link "Bird View" at bounding box center [104, 80] width 28 height 11
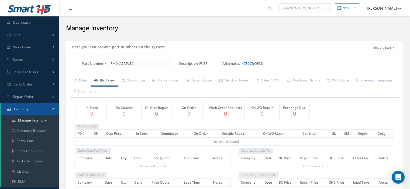
click at [249, 62] on link "473003" at bounding box center [247, 63] width 11 height 5
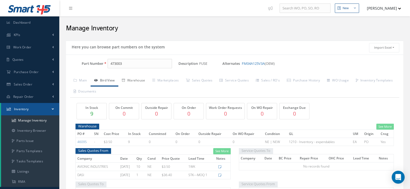
click at [139, 80] on link "Warehouse" at bounding box center [133, 80] width 30 height 11
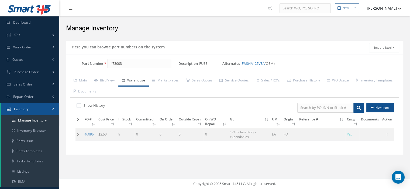
click at [76, 134] on td at bounding box center [78, 134] width 7 height 13
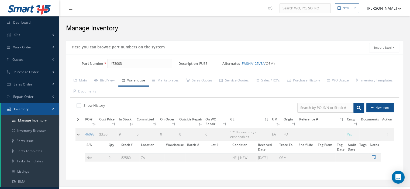
click at [76, 134] on td at bounding box center [79, 134] width 8 height 13
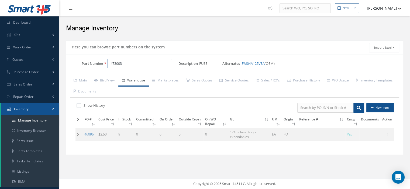
drag, startPoint x: 136, startPoint y: 62, endPoint x: 106, endPoint y: 63, distance: 29.4
click at [106, 63] on div "473003" at bounding box center [140, 64] width 75 height 10
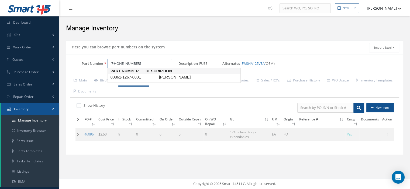
click at [129, 79] on span "00861-1267-0001" at bounding box center [133, 78] width 48 height 6
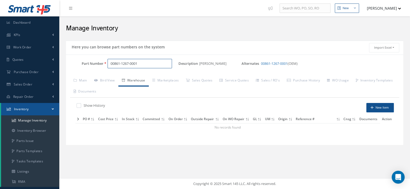
drag, startPoint x: 145, startPoint y: 65, endPoint x: 109, endPoint y: 63, distance: 36.7
click at [109, 63] on input "00861-1267-0001" at bounding box center [139, 64] width 64 height 10
drag, startPoint x: 138, startPoint y: 62, endPoint x: 110, endPoint y: 66, distance: 28.8
click at [110, 66] on input "473003" at bounding box center [139, 64] width 64 height 10
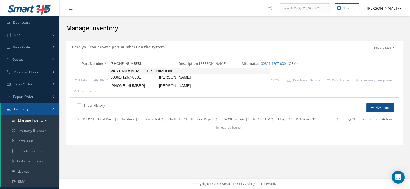
type input "00861-1267-0001"
click at [137, 78] on span "00861-1267-0001" at bounding box center [133, 78] width 48 height 6
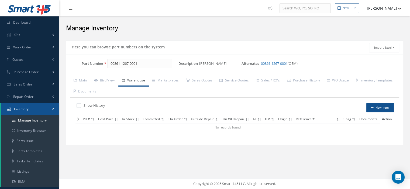
click at [132, 82] on link "Warehouse" at bounding box center [133, 80] width 30 height 11
click at [266, 63] on link "00861-1267-0001" at bounding box center [274, 63] width 27 height 5
click at [195, 82] on link "Sales Quotes" at bounding box center [199, 80] width 34 height 11
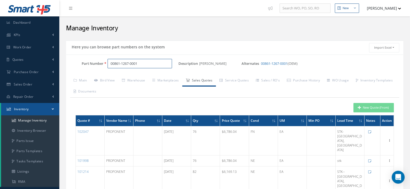
drag, startPoint x: 145, startPoint y: 65, endPoint x: 64, endPoint y: 65, distance: 81.3
click at [81, 64] on div "Part Number 00861-1267-0001" at bounding box center [122, 64] width 112 height 10
paste input "00861-1267-0001"
type input "00861-1267-0001"
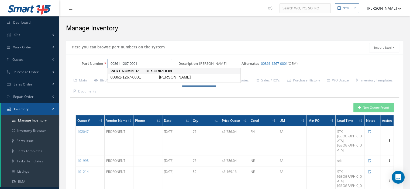
click at [144, 78] on span "00861-1267-0001" at bounding box center [133, 78] width 48 height 6
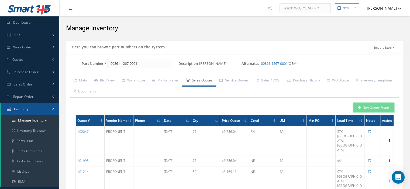
click at [362, 110] on button "New Quote (From)" at bounding box center [373, 107] width 40 height 9
type input "VANE ASSY"
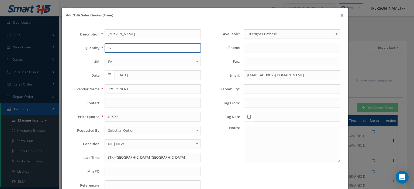
click at [126, 49] on input "57" at bounding box center [152, 48] width 96 height 10
type input "97"
click at [126, 86] on input "PROPONENT" at bounding box center [152, 90] width 96 height 10
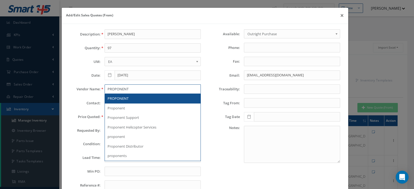
type input "PROPONENT"
click at [123, 97] on span "PROPONENT" at bounding box center [117, 98] width 21 height 5
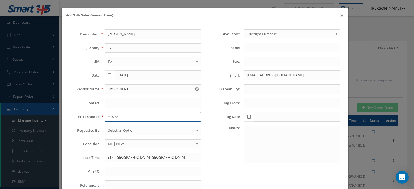
click at [117, 113] on input "405.77" at bounding box center [152, 117] width 96 height 10
click at [120, 116] on input "405.77" at bounding box center [152, 117] width 96 height 10
paste input "6,786.04"
click at [110, 119] on input "6,786.04" at bounding box center [152, 117] width 96 height 10
type input "6786.04"
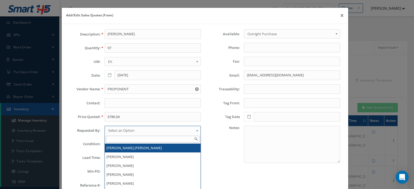
click at [118, 130] on span "Select an Option" at bounding box center [151, 130] width 86 height 6
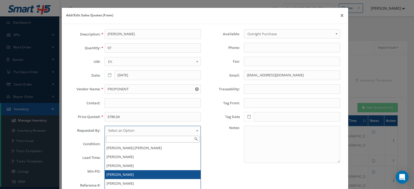
click at [116, 173] on li "[PERSON_NAME]" at bounding box center [153, 174] width 96 height 9
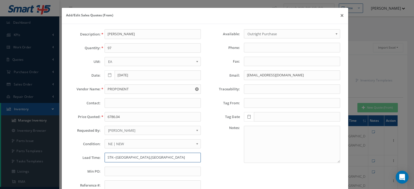
click at [115, 156] on input "STK--Brea,CA" at bounding box center [152, 158] width 96 height 10
type input "STK--Brea,CA"
click at [109, 169] on input "text" at bounding box center [152, 172] width 96 height 10
type input "35.00"
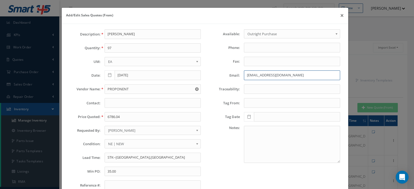
click at [246, 75] on input "support@proponent.com" at bounding box center [292, 76] width 96 height 10
paste input "email"
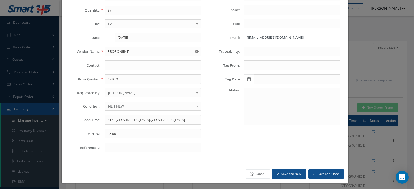
type input "support@proponent.com"
click at [313, 170] on button "Save and Close" at bounding box center [326, 174] width 36 height 9
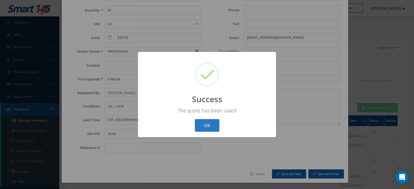
click at [217, 131] on button "OK" at bounding box center [207, 125] width 25 height 13
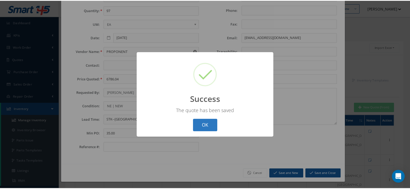
scroll to position [0, 0]
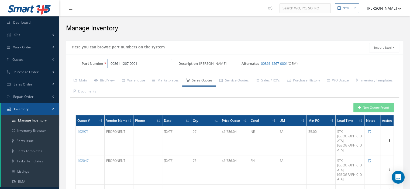
drag, startPoint x: 110, startPoint y: 64, endPoint x: 87, endPoint y: 65, distance: 22.6
click at [87, 65] on div "Part Number 00861-1267-0001" at bounding box center [122, 64] width 112 height 10
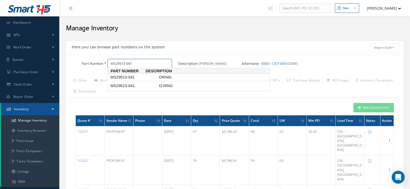
click at [113, 75] on span "MS29513-041" at bounding box center [133, 78] width 48 height 6
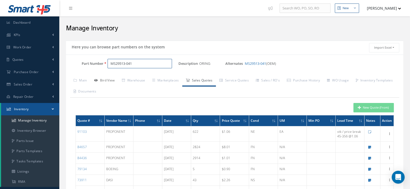
type input "MS29513-041"
click at [112, 81] on link "Bird View" at bounding box center [104, 80] width 28 height 11
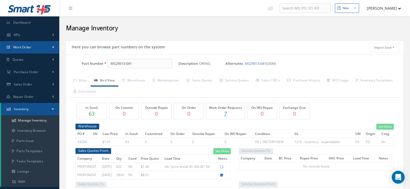
click at [27, 48] on span "Work Order" at bounding box center [22, 47] width 18 height 5
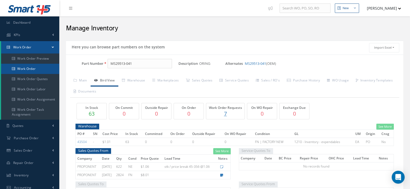
click at [33, 71] on link "Work Order" at bounding box center [30, 69] width 58 height 10
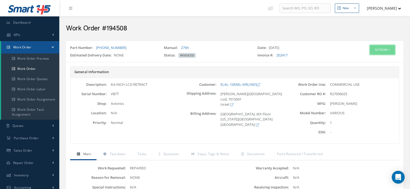
click at [387, 47] on button "Actions" at bounding box center [381, 49] width 25 height 9
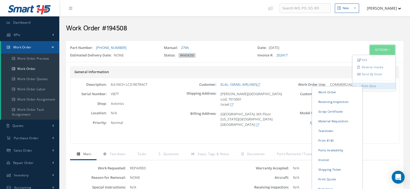
scroll to position [54, 0]
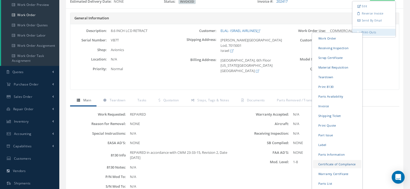
click at [324, 162] on link "Certificate of Compliance" at bounding box center [337, 164] width 48 height 8
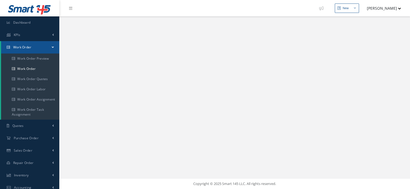
select select "25"
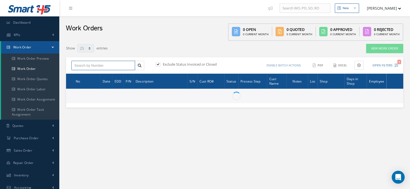
click at [97, 67] on input "text" at bounding box center [103, 66] width 64 height 10
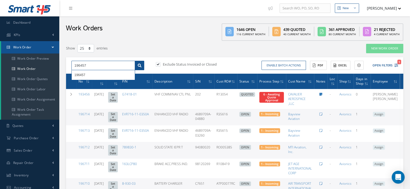
type input "196457"
click at [137, 63] on link at bounding box center [139, 66] width 9 height 10
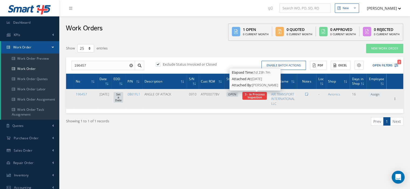
click at [250, 95] on span "3 - In Proccess Inspection" at bounding box center [254, 95] width 20 height 7
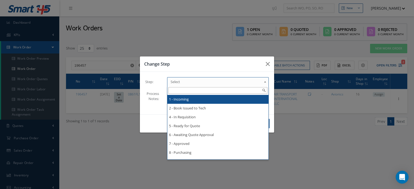
click at [248, 86] on link "Select" at bounding box center [218, 81] width 102 height 9
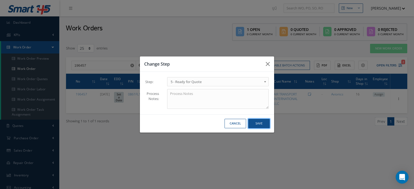
click at [255, 122] on button "Save" at bounding box center [259, 123] width 22 height 9
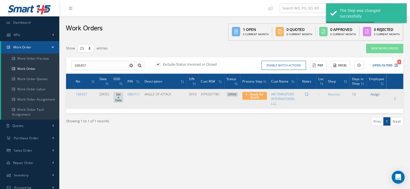
click at [374, 95] on span "Assign" at bounding box center [374, 94] width 12 height 5
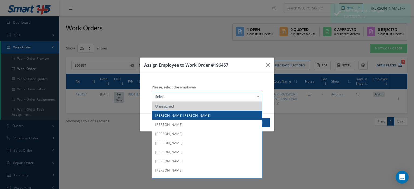
type input "O"
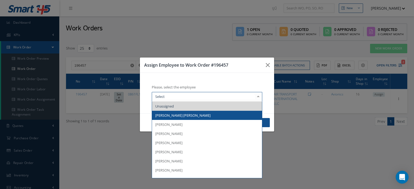
type input "I"
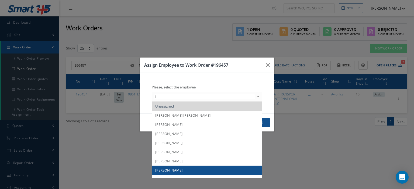
click at [187, 167] on span "[PERSON_NAME]" at bounding box center [207, 170] width 110 height 9
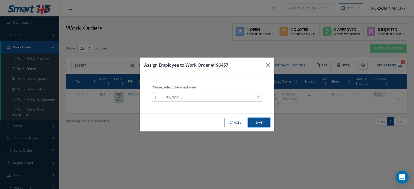
click at [258, 120] on button "Save" at bounding box center [259, 122] width 22 height 9
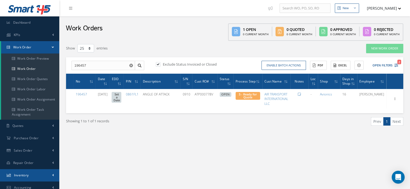
click at [30, 175] on link "Inventory" at bounding box center [29, 175] width 59 height 12
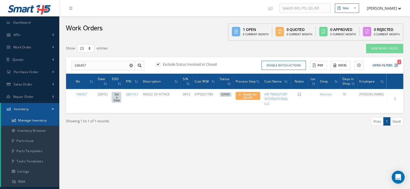
click at [30, 124] on link "Manage Inventory" at bounding box center [30, 121] width 58 height 10
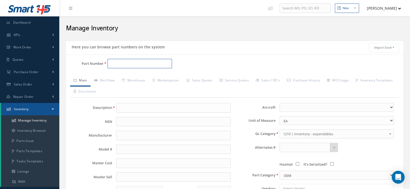
click at [109, 64] on input "Part Number" at bounding box center [139, 64] width 64 height 10
type input "[PHONE_NUMBER]"
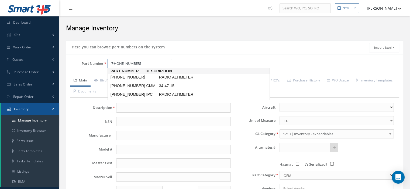
click at [123, 77] on span "[PHONE_NUMBER]" at bounding box center [133, 78] width 48 height 6
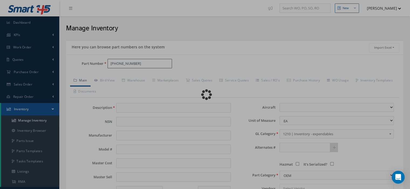
type input "RADIO ALTIMETER"
type input "[PERSON_NAME]"
type input "860F-4"
type input "1500.00"
type input "0.00"
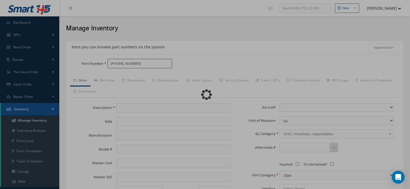
select select
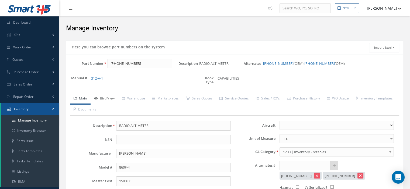
click at [110, 99] on link "Bird View" at bounding box center [104, 98] width 28 height 11
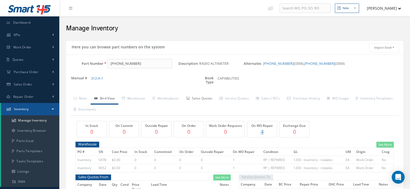
click at [206, 100] on link "Sales Quotes" at bounding box center [199, 98] width 34 height 11
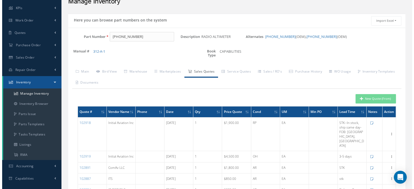
scroll to position [54, 0]
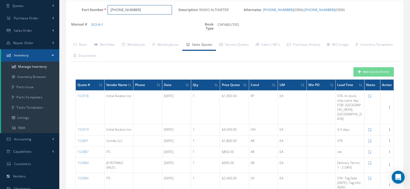
drag, startPoint x: 135, startPoint y: 9, endPoint x: 104, endPoint y: 7, distance: 30.2
click at [104, 7] on div "[PHONE_NUMBER]" at bounding box center [140, 10] width 75 height 10
click at [134, 23] on span "[PHONE_NUMBER]" at bounding box center [133, 24] width 48 height 6
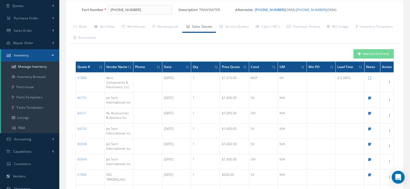
click at [271, 9] on link "[PHONE_NUMBER]" at bounding box center [269, 9] width 30 height 5
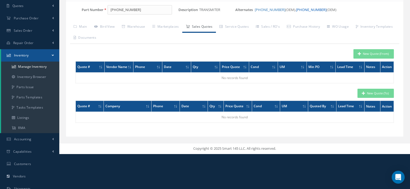
click at [296, 10] on link "[PHONE_NUMBER]" at bounding box center [311, 9] width 30 height 5
click at [262, 10] on link "[PHONE_NUMBER]" at bounding box center [264, 9] width 30 height 5
click at [267, 10] on link "[PHONE_NUMBER]" at bounding box center [269, 9] width 30 height 5
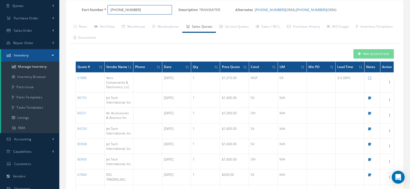
drag, startPoint x: 141, startPoint y: 11, endPoint x: 111, endPoint y: 8, distance: 30.6
click at [111, 8] on input "[PHONE_NUMBER]" at bounding box center [139, 10] width 64 height 10
click at [137, 24] on span "[PHONE_NUMBER]" at bounding box center [133, 24] width 48 height 6
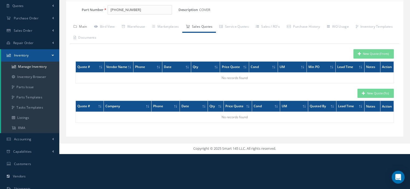
click at [87, 28] on link "Main" at bounding box center [80, 27] width 20 height 11
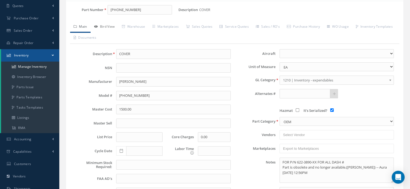
click at [111, 29] on link "Bird View" at bounding box center [104, 27] width 28 height 11
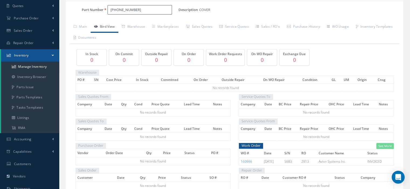
drag, startPoint x: 132, startPoint y: 11, endPoint x: 108, endPoint y: 10, distance: 24.5
click at [108, 10] on input "[PHONE_NUMBER]" at bounding box center [139, 10] width 64 height 10
click at [131, 21] on span "[PHONE_NUMBER]" at bounding box center [133, 24] width 48 height 6
click at [198, 27] on link "Sales Quotes" at bounding box center [199, 27] width 34 height 11
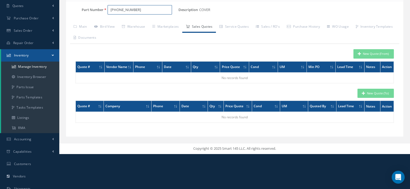
drag, startPoint x: 135, startPoint y: 9, endPoint x: 99, endPoint y: 13, distance: 36.2
click at [99, 13] on div "Part Number [PHONE_NUMBER]" at bounding box center [122, 10] width 112 height 10
click at [84, 29] on link "Main" at bounding box center [80, 27] width 20 height 11
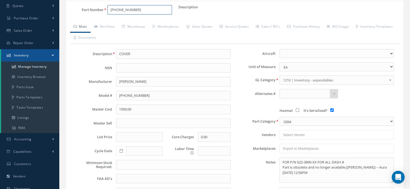
drag, startPoint x: 141, startPoint y: 7, endPoint x: 111, endPoint y: 13, distance: 30.5
click at [111, 13] on input "[PHONE_NUMBER]" at bounding box center [139, 10] width 64 height 10
type input "[PHONE_NUMBER]"
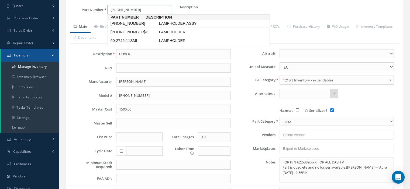
click at [136, 23] on span "[PHONE_NUMBER]" at bounding box center [133, 24] width 48 height 6
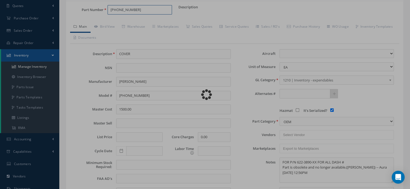
type input "LAMPHOLDER ASSY"
type input "HONEYWELL"
select select
type textarea "FOR P/N [PHONE_NUMBER] & [PHONE_NUMBER] THERE'S A PMA FOR THESE P/N 60-2745JP-1…"
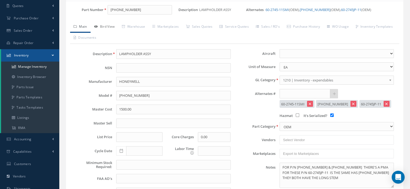
click at [111, 27] on link "Bird View" at bounding box center [104, 27] width 28 height 11
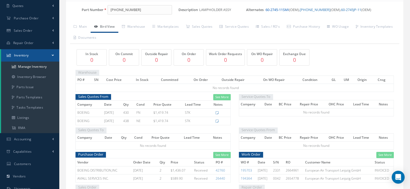
click at [282, 8] on link "60-2745-11SMI" at bounding box center [276, 9] width 23 height 5
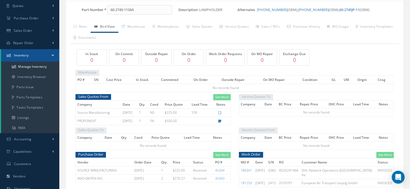
click at [339, 9] on link "60-2745JP-11" at bounding box center [349, 9] width 20 height 5
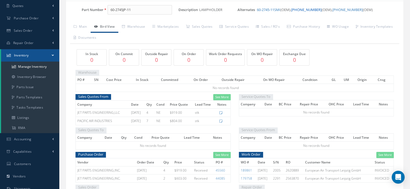
click at [303, 11] on link "[PHONE_NUMBER]" at bounding box center [306, 9] width 30 height 5
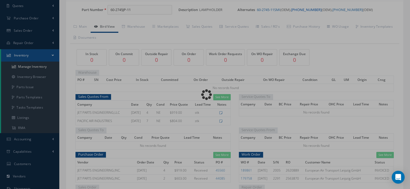
type input "[PHONE_NUMBER]"
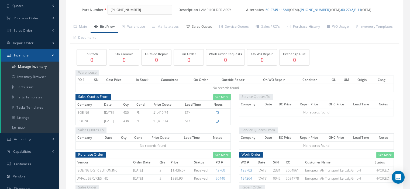
click at [196, 26] on link "Sales Quotes" at bounding box center [199, 27] width 34 height 11
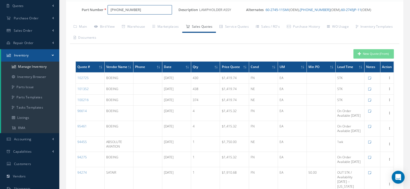
drag, startPoint x: 129, startPoint y: 9, endPoint x: 101, endPoint y: 7, distance: 28.4
click at [101, 7] on div "Part Number [PHONE_NUMBER]" at bounding box center [122, 10] width 112 height 10
click at [362, 50] on button "New Quote (From)" at bounding box center [373, 53] width 40 height 9
type input "LAMPHOLDER ASSY"
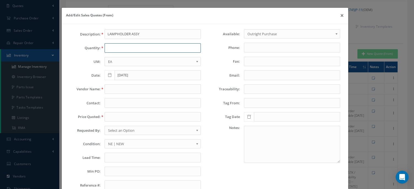
click at [124, 49] on input "text" at bounding box center [152, 48] width 96 height 10
type input "430"
click at [112, 87] on input "text" at bounding box center [152, 90] width 96 height 10
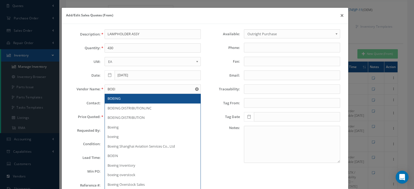
click at [113, 98] on span "BOEING" at bounding box center [113, 98] width 13 height 5
type input "BOEING"
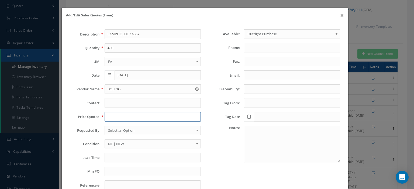
click at [111, 116] on input "text" at bounding box center [152, 117] width 96 height 10
paste input "1,419.74"
click at [110, 117] on input "1,419.74" at bounding box center [152, 117] width 96 height 10
type input "1419.74"
click at [116, 133] on span "Select an Option" at bounding box center [151, 130] width 86 height 6
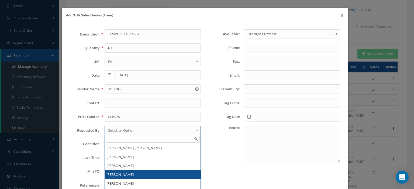
click at [126, 172] on li "[PERSON_NAME]" at bounding box center [153, 174] width 96 height 9
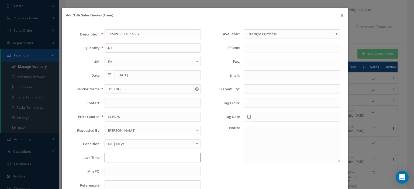
click at [117, 158] on input "text" at bounding box center [152, 158] width 96 height 10
type input "STK"
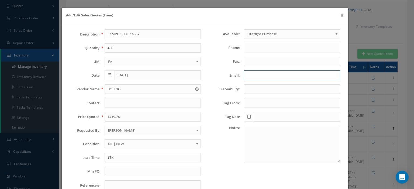
click at [258, 75] on input "Email:" at bounding box center [292, 76] width 96 height 10
paste input "[EMAIL_ADDRESS][DOMAIN_NAME]"
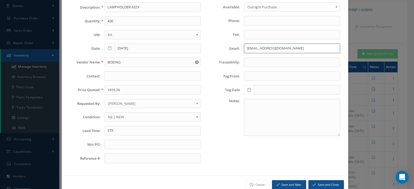
scroll to position [38, 0]
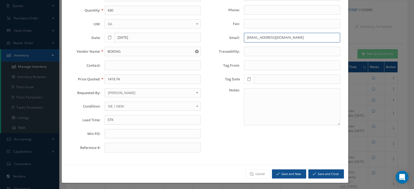
type input "[EMAIL_ADDRESS][DOMAIN_NAME]"
click at [323, 170] on button "Save and Close" at bounding box center [326, 174] width 36 height 9
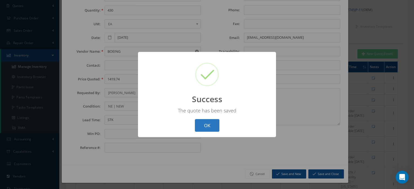
click at [215, 128] on button "OK" at bounding box center [207, 125] width 25 height 13
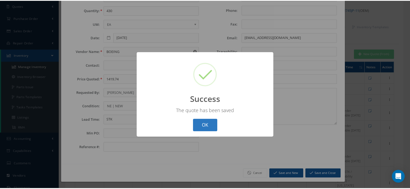
scroll to position [0, 0]
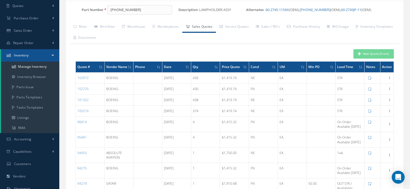
drag, startPoint x: 142, startPoint y: 5, endPoint x: 117, endPoint y: 10, distance: 25.1
drag, startPoint x: 129, startPoint y: 10, endPoint x: 110, endPoint y: 11, distance: 19.1
click at [110, 11] on input "[PHONE_NUMBER]" at bounding box center [139, 10] width 64 height 10
click at [111, 10] on input "RM522LHA3575-02" at bounding box center [139, 10] width 64 height 10
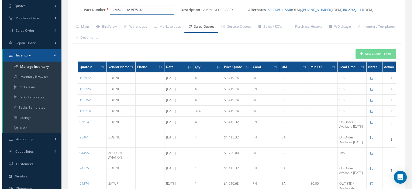
scroll to position [27, 0]
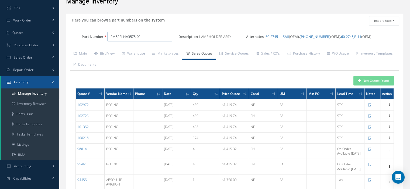
type input "2M522LHA3575-02"
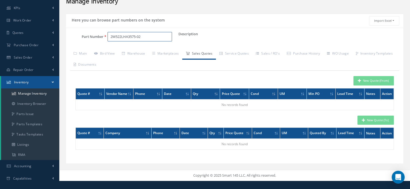
drag, startPoint x: 153, startPoint y: 34, endPoint x: 88, endPoint y: 42, distance: 66.5
click at [90, 42] on div "Part Number 2M522LHA3575-02" at bounding box center [122, 39] width 112 height 14
click at [116, 37] on input "Part Number" at bounding box center [139, 37] width 64 height 10
paste input "[PHONE_NUMBER]"
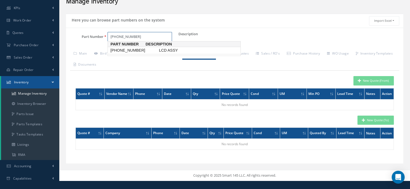
click at [121, 50] on span "[PHONE_NUMBER]" at bounding box center [133, 51] width 48 height 6
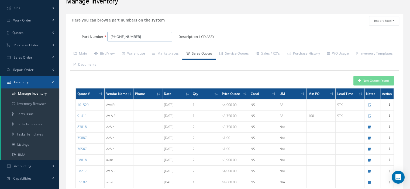
type input "[PHONE_NUMBER]"
click at [361, 83] on button "New Quote (From)" at bounding box center [373, 80] width 40 height 9
type input "LCD ASSY"
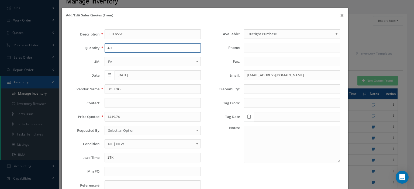
click at [114, 51] on input "430" at bounding box center [152, 48] width 96 height 10
type input "1"
click at [117, 87] on input "BOEING" at bounding box center [152, 90] width 96 height 10
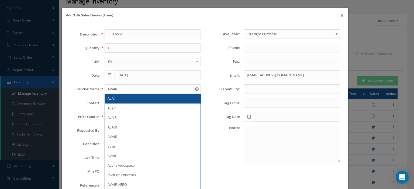
click at [117, 95] on div "AvAir" at bounding box center [153, 99] width 96 height 10
type input "AvAir"
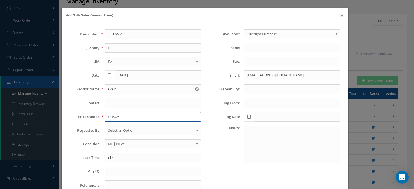
click at [111, 114] on input "1419.74" at bounding box center [152, 117] width 96 height 10
type input "4000"
click at [116, 127] on span "Select an Option" at bounding box center [151, 130] width 86 height 6
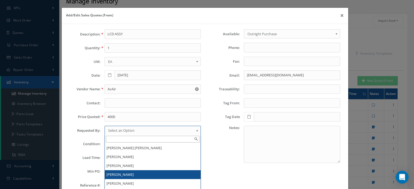
click at [116, 173] on li "[PERSON_NAME]" at bounding box center [153, 174] width 96 height 9
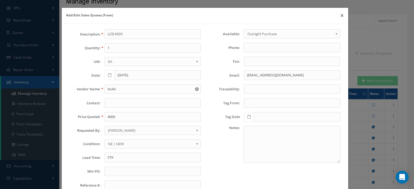
click at [117, 143] on span "NE | NEW" at bounding box center [151, 144] width 86 height 6
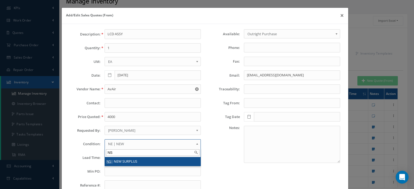
type input "NS"
click at [113, 160] on li "NS | NEW SURPLUS" at bounding box center [153, 161] width 96 height 9
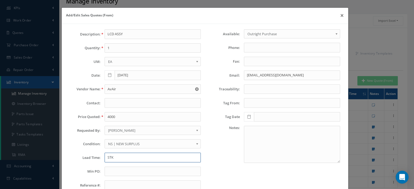
click at [113, 157] on input "STK" at bounding box center [152, 158] width 96 height 10
type input "STK"
click at [114, 172] on input "text" at bounding box center [152, 172] width 96 height 10
type input "100"
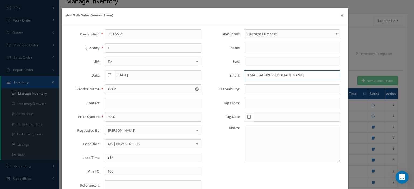
click at [258, 76] on input "sbrooks@aviall.com" at bounding box center [292, 76] width 96 height 10
paste input "adis.wesson@avair.aero"
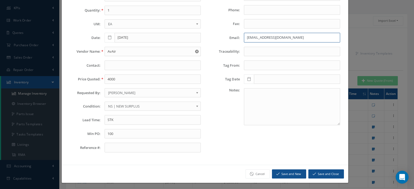
type input "adis.wesson@avair.aero"
click at [314, 173] on button "Save and Close" at bounding box center [326, 174] width 36 height 9
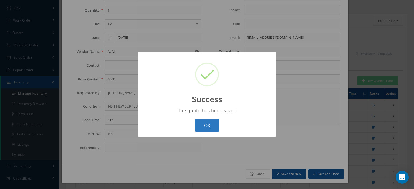
click at [210, 129] on button "OK" at bounding box center [207, 125] width 25 height 13
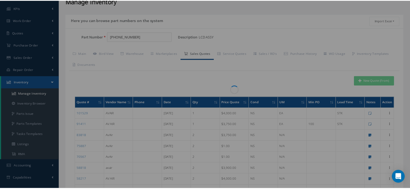
scroll to position [0, 0]
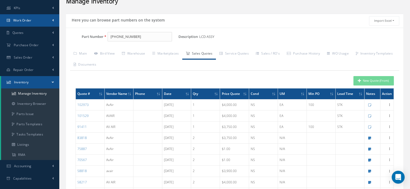
click at [31, 24] on link "Work Order" at bounding box center [29, 20] width 59 height 12
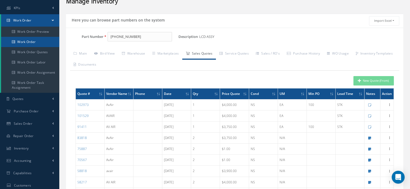
click at [35, 39] on link "Work Order" at bounding box center [30, 42] width 58 height 10
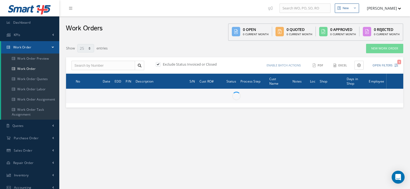
select select "25"
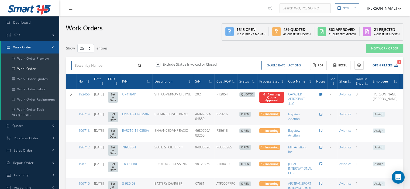
click at [85, 66] on input "text" at bounding box center [103, 66] width 64 height 10
type input "195207"
click at [137, 64] on link at bounding box center [139, 66] width 9 height 10
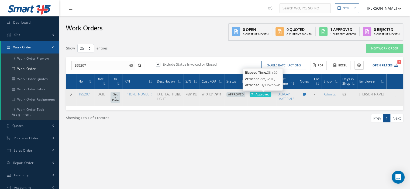
click at [269, 96] on span "7 - Approved" at bounding box center [260, 94] width 18 height 4
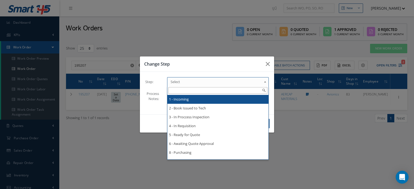
click at [265, 81] on b at bounding box center [265, 83] width 5 height 9
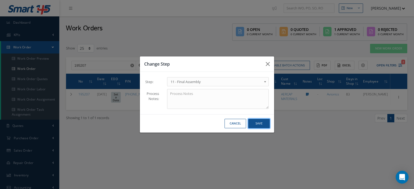
click at [258, 126] on button "Save" at bounding box center [259, 123] width 22 height 9
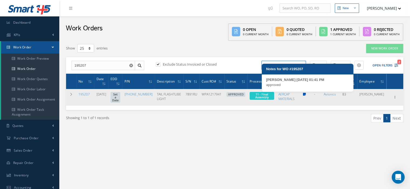
click at [306, 95] on icon at bounding box center [304, 94] width 3 height 3
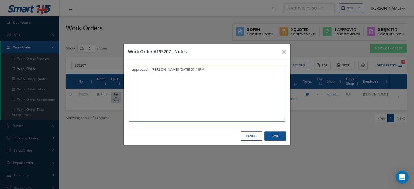
paste textarea "I already gave them to the technician"
type textarea "approved -- Oscar Ravelo 09/09/2025 01:41PM I already gave them to the technici…"
click at [284, 139] on button "Save" at bounding box center [275, 136] width 22 height 9
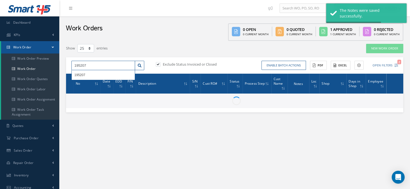
drag, startPoint x: 92, startPoint y: 64, endPoint x: 69, endPoint y: 67, distance: 22.9
click at [69, 67] on div "195207 195207" at bounding box center [107, 66] width 81 height 10
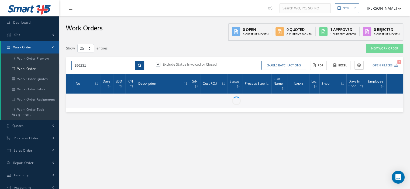
type input "196231"
click at [138, 65] on icon at bounding box center [140, 66] width 4 height 4
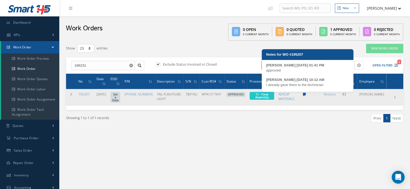
click at [306, 92] on link at bounding box center [304, 94] width 3 height 5
type textarea "approved -- Oscar Ravelo 09/09/2025 01:41PM I already gave them to the technici…"
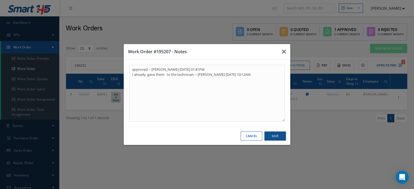
click at [284, 51] on icon "button" at bounding box center [284, 51] width 4 height 6
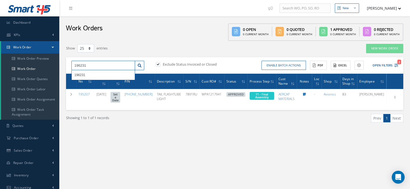
drag, startPoint x: 100, startPoint y: 66, endPoint x: 68, endPoint y: 70, distance: 32.4
click at [68, 70] on div "196231 196231 Exclude Status Invoiced or Closed Enable batch actions Update Wor…" at bounding box center [234, 65] width 337 height 17
type input "195207"
click at [140, 68] on link at bounding box center [139, 66] width 9 height 10
click at [55, 47] on link "Work Order" at bounding box center [30, 47] width 58 height 12
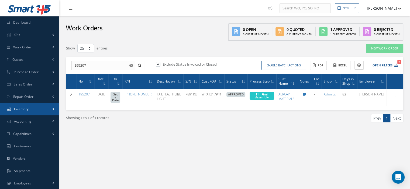
click at [28, 113] on link "Inventory" at bounding box center [29, 109] width 59 height 12
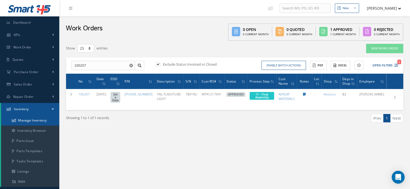
click at [29, 122] on link "Manage Inventory" at bounding box center [30, 121] width 58 height 10
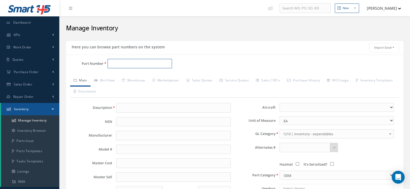
click at [112, 64] on input "Part Number" at bounding box center [139, 64] width 64 height 10
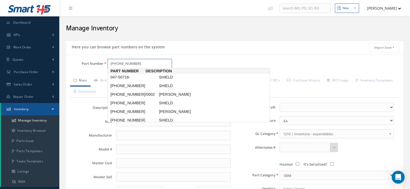
type input "047-50716-0001"
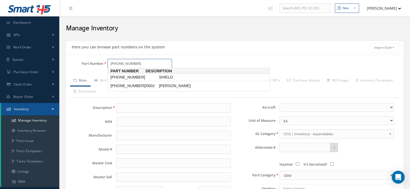
click at [135, 80] on span "047-50716-0001" at bounding box center [133, 78] width 48 height 6
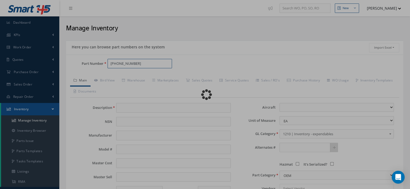
type input "SHIELD"
type input "HONEYWELL"
type input "047-50716-0001"
type input "0.00"
select select
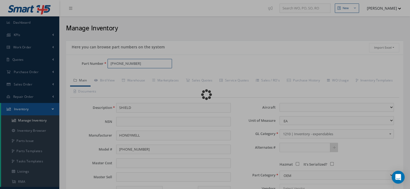
type textarea "FOR P/N 2041444-0404"
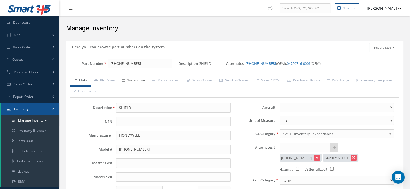
click at [135, 80] on link "Warehouse" at bounding box center [133, 80] width 30 height 11
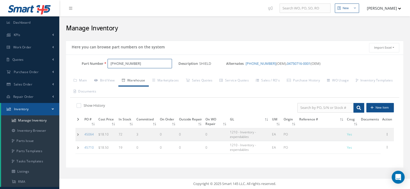
click at [139, 65] on input "047-50716-0001" at bounding box center [139, 64] width 64 height 10
click at [138, 76] on span "047-50716-0002" at bounding box center [133, 78] width 48 height 6
drag, startPoint x: 141, startPoint y: 64, endPoint x: 110, endPoint y: 66, distance: 31.8
click at [110, 66] on input "047-50716-0002" at bounding box center [139, 64] width 64 height 10
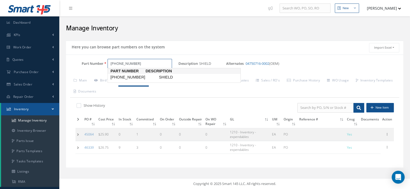
drag, startPoint x: 147, startPoint y: 63, endPoint x: 121, endPoint y: 68, distance: 27.0
click at [121, 68] on body "Smart 145 Dashboard KPIs Work Order Work Order Work Order Preview" at bounding box center [205, 94] width 410 height 189
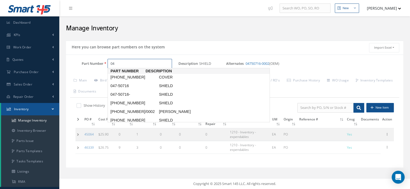
type input "0"
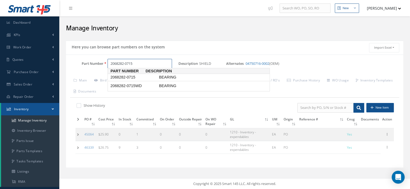
click at [122, 77] on span "2068282-0715" at bounding box center [133, 78] width 48 height 6
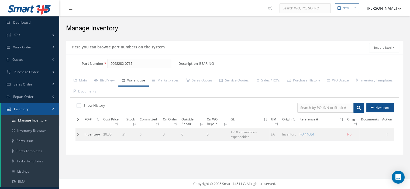
click at [78, 135] on td at bounding box center [78, 134] width 7 height 13
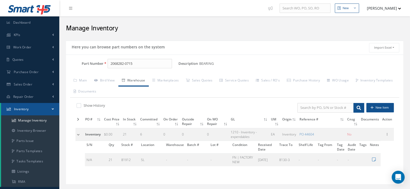
scroll to position [54, 0]
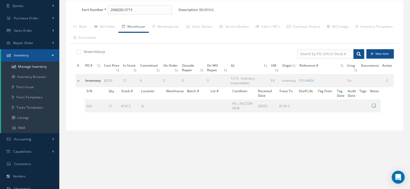
click at [81, 79] on td at bounding box center [79, 80] width 8 height 13
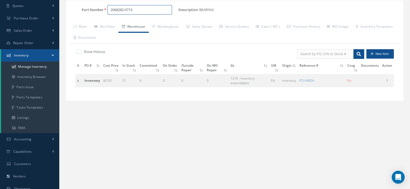
drag, startPoint x: 131, startPoint y: 11, endPoint x: 111, endPoint y: 9, distance: 20.0
click at [111, 9] on input "2068282-0715" at bounding box center [139, 10] width 64 height 10
type input "2"
click at [86, 28] on link "Main" at bounding box center [80, 27] width 20 height 11
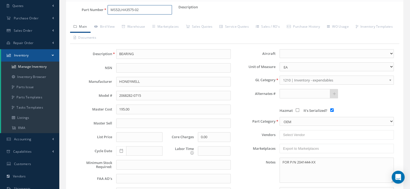
click at [113, 11] on input "MS52LHA3575-02" at bounding box center [139, 10] width 64 height 10
drag, startPoint x: 144, startPoint y: 9, endPoint x: 102, endPoint y: 12, distance: 41.3
click at [102, 12] on div "Part Number MS52LHA3575-02" at bounding box center [122, 10] width 112 height 10
click at [115, 21] on span "MS21072L3" at bounding box center [133, 24] width 48 height 6
type input "MS21072L3"
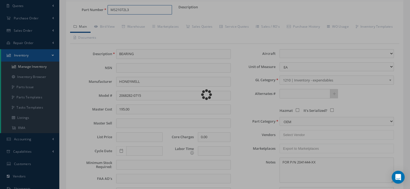
type input "NUT"
select select
checkbox input "false"
type textarea "FOR P/N 30-1660-5"
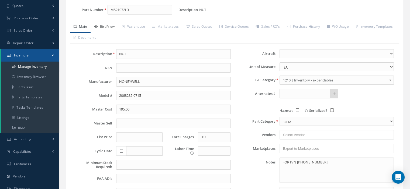
click at [109, 29] on link "Bird View" at bounding box center [104, 27] width 28 height 11
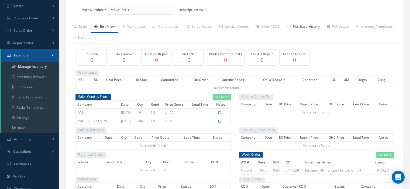
click at [316, 27] on link "Purchase History" at bounding box center [303, 27] width 40 height 11
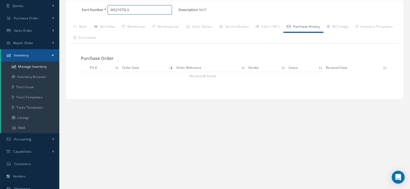
drag, startPoint x: 135, startPoint y: 9, endPoint x: 107, endPoint y: 8, distance: 27.7
click at [107, 8] on div "MS21072L3" at bounding box center [140, 10] width 75 height 10
click at [84, 27] on link "Main" at bounding box center [80, 27] width 20 height 11
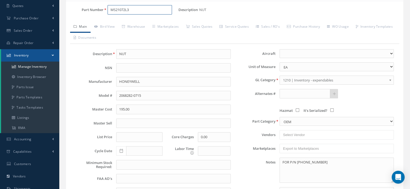
drag, startPoint x: 134, startPoint y: 7, endPoint x: 99, endPoint y: 19, distance: 37.0
click at [99, 19] on div "Part Number MS21072L3 Description NUT Alternates Based on the selected General …" at bounding box center [234, 124] width 337 height 238
drag, startPoint x: 118, startPoint y: 11, endPoint x: 94, endPoint y: 12, distance: 24.6
click at [94, 12] on div "Part Number 195887" at bounding box center [122, 10] width 112 height 10
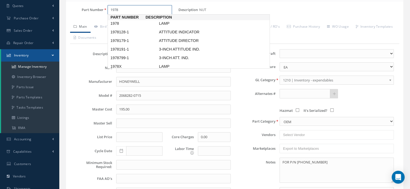
type input "1978X"
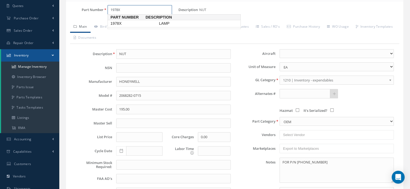
click at [112, 24] on span "1978X" at bounding box center [133, 24] width 48 height 6
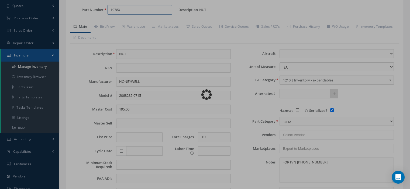
type input "LAMP"
type input "Unknown"
type input "GE1978X"
select select
checkbox input "true"
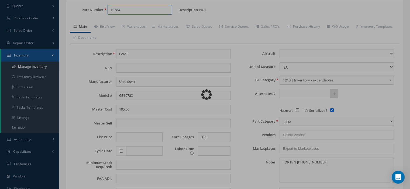
type textarea "FOR P/N 30-1588-5 AND 30-1660-5 AND P/N 31-5268-4 * &31-5268-3 THE CM1978X IS T…"
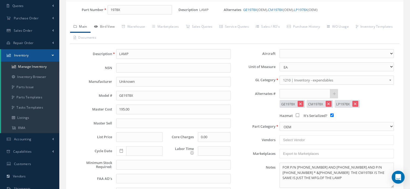
click at [112, 24] on link "Bird View" at bounding box center [104, 27] width 28 height 11
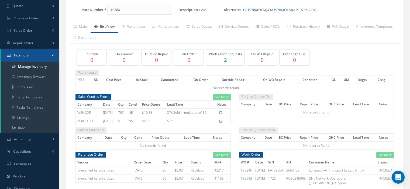
click at [246, 10] on link "GE1978X" at bounding box center [250, 9] width 14 height 5
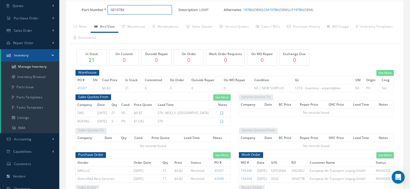
drag, startPoint x: 130, startPoint y: 8, endPoint x: 100, endPoint y: 12, distance: 29.8
click at [100, 12] on div "Part Number GE1978X" at bounding box center [122, 10] width 112 height 10
click at [116, 25] on span "60-2241-3" at bounding box center [133, 24] width 48 height 6
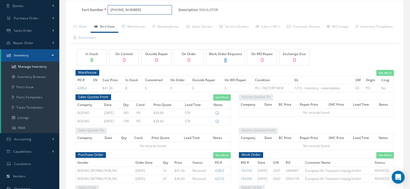
drag, startPoint x: 127, startPoint y: 10, endPoint x: 107, endPoint y: 12, distance: 20.1
click at [107, 12] on input "60-2241-3" at bounding box center [139, 10] width 64 height 10
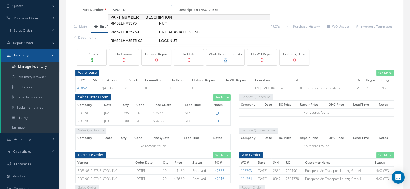
click at [137, 41] on span "RM52LHA3575-02" at bounding box center [133, 41] width 48 height 6
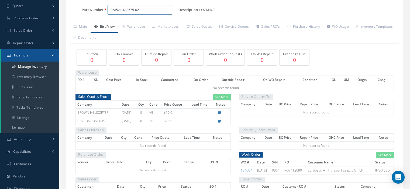
drag, startPoint x: 145, startPoint y: 10, endPoint x: 109, endPoint y: 5, distance: 36.4
click at [109, 5] on input "RM52LHA3575-02" at bounding box center [139, 10] width 64 height 10
click at [139, 24] on span "QS-11" at bounding box center [133, 24] width 48 height 6
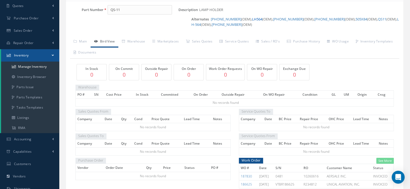
click at [252, 19] on link "LH564" at bounding box center [257, 19] width 10 height 5
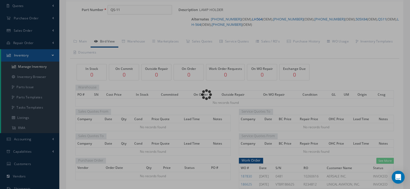
type input "LH564"
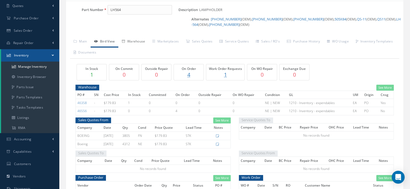
click at [141, 41] on link "Warehouse" at bounding box center [133, 41] width 30 height 11
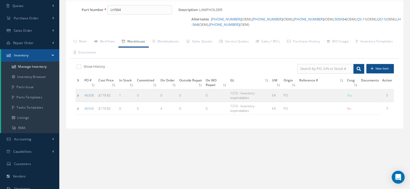
click at [79, 97] on td at bounding box center [78, 95] width 7 height 13
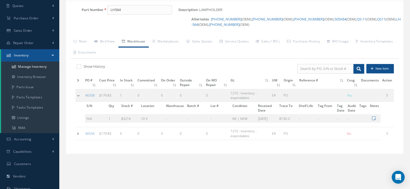
click at [79, 97] on td at bounding box center [79, 95] width 8 height 13
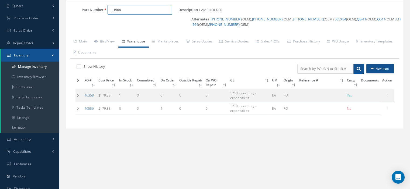
drag, startPoint x: 127, startPoint y: 11, endPoint x: 110, endPoint y: 9, distance: 16.2
click at [110, 9] on input "LH564" at bounding box center [139, 10] width 64 height 10
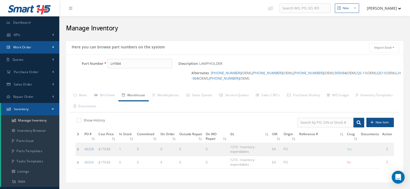
click at [38, 47] on link "Work Order" at bounding box center [29, 47] width 59 height 12
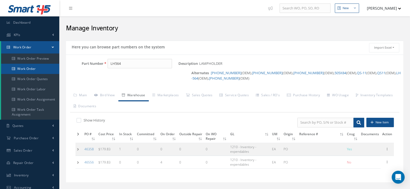
click at [39, 69] on link "Work Order" at bounding box center [30, 69] width 58 height 10
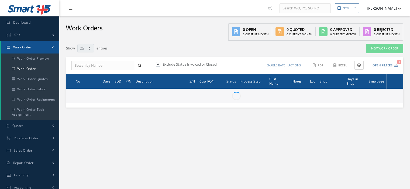
select select "25"
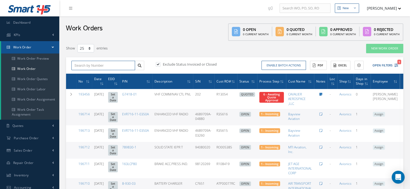
click at [82, 67] on input "text" at bounding box center [103, 66] width 64 height 10
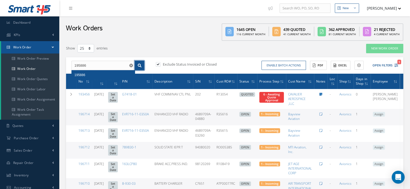
click at [139, 67] on icon at bounding box center [140, 66] width 4 height 4
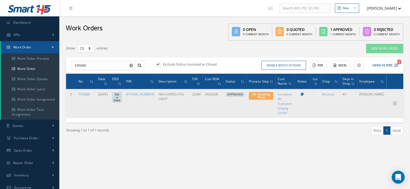
click at [394, 104] on icon at bounding box center [394, 103] width 5 height 4
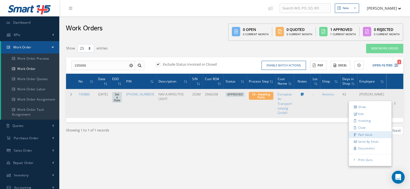
click at [368, 132] on link "Part Issue" at bounding box center [369, 134] width 43 height 7
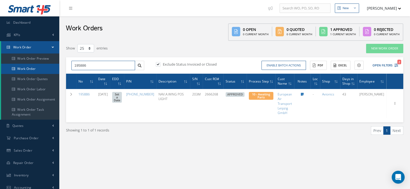
click at [46, 65] on div "Smart 145 Dashboard KPIs Work Order Work Order Work Order Preview Work Order Wo…" at bounding box center [205, 140] width 410 height 281
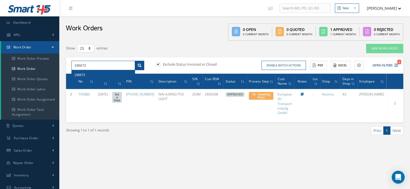
type input "196672"
click at [138, 65] on icon at bounding box center [140, 66] width 4 height 4
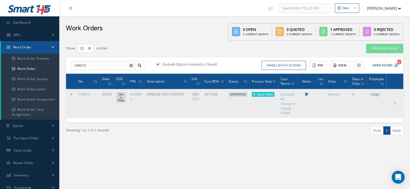
click at [378, 96] on span "Assign" at bounding box center [374, 94] width 12 height 5
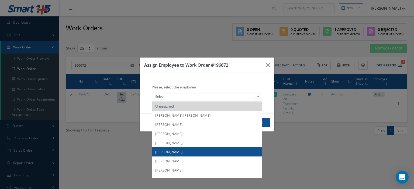
click at [185, 151] on span "[PERSON_NAME]" at bounding box center [207, 152] width 110 height 9
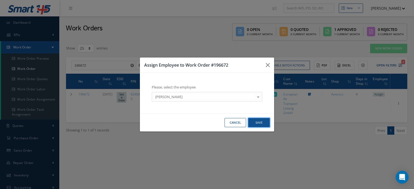
click at [258, 121] on button "Save" at bounding box center [259, 122] width 22 height 9
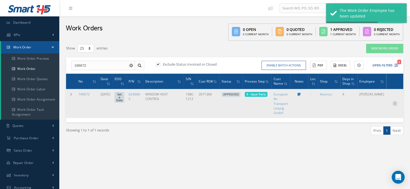
click at [394, 102] on icon at bounding box center [394, 103] width 5 height 4
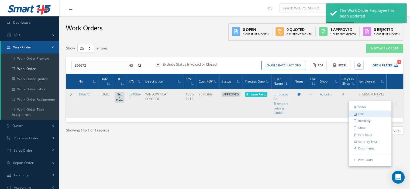
click at [362, 116] on link "Edit" at bounding box center [369, 114] width 43 height 7
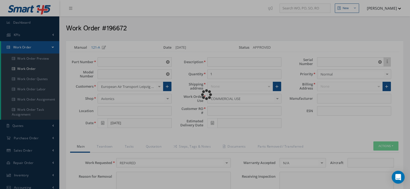
type input "624066-5"
type input "VARIOUS"
type input "[DATE]"
type input "WINDOW HEAT CONTROL"
type input "2671366"
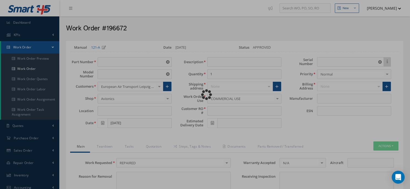
type input "108C-1212"
type textarea "NONE"
type input "NONE"
type textarea "NONE"
type input "NONE"
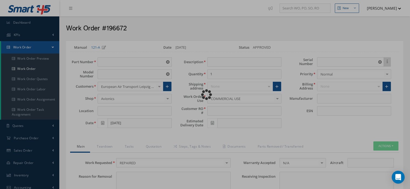
type input "N/A"
checkbox input "true"
type input "HONEYWELL"
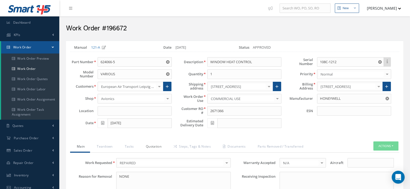
click at [155, 143] on link "Quotation" at bounding box center [153, 147] width 28 height 11
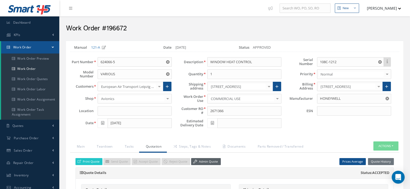
click at [208, 161] on link "Admin Quote" at bounding box center [206, 161] width 30 height 7
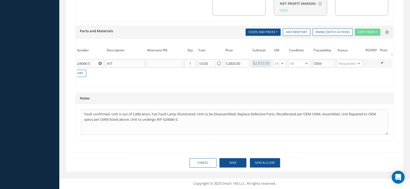
scroll to position [0, 56]
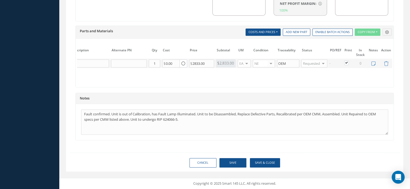
click at [348, 60] on label at bounding box center [348, 62] width 1 height 5
click at [346, 62] on input "checkbox" at bounding box center [347, 64] width 4 height 4
checkbox input "false"
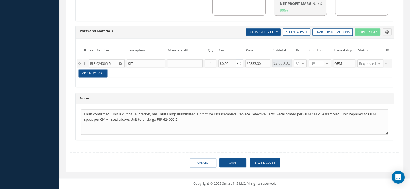
click at [96, 70] on link "Add New Part" at bounding box center [92, 73] width 27 height 7
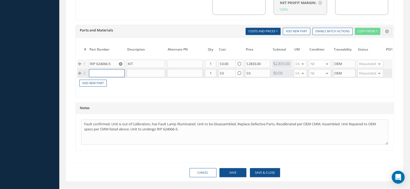
click at [96, 70] on input "text" at bounding box center [107, 73] width 36 height 8
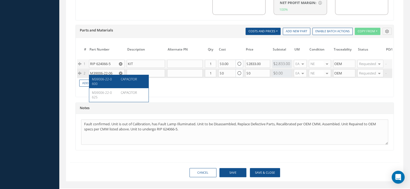
click at [116, 80] on div "M39006-22-0600" at bounding box center [104, 81] width 25 height 9
type input "M39006-22-0600"
type input "CAPACITOR"
type input "72.00"
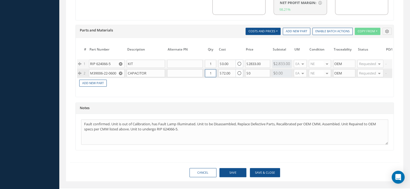
drag, startPoint x: 207, startPoint y: 70, endPoint x: 212, endPoint y: 69, distance: 5.1
click at [212, 69] on input "1" at bounding box center [210, 73] width 11 height 8
type input "9"
click at [102, 82] on link "Add New Part" at bounding box center [92, 83] width 27 height 7
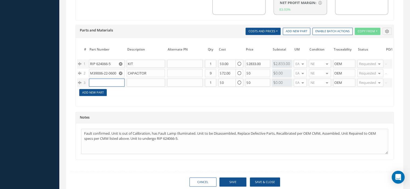
click at [102, 82] on input "text" at bounding box center [107, 83] width 36 height 8
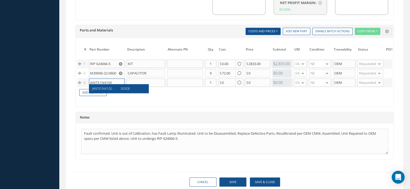
type input "JANTX1N4100"
click at [107, 86] on div "JANTX1N4100 DOIDE" at bounding box center [118, 88] width 59 height 9
type input "DOIDE"
drag, startPoint x: 207, startPoint y: 81, endPoint x: 210, endPoint y: 80, distance: 3.1
click at [210, 80] on input "1" at bounding box center [210, 83] width 11 height 8
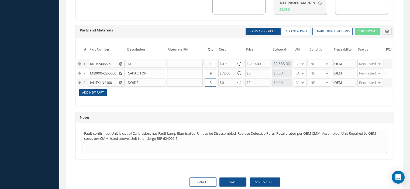
type input "3"
click at [99, 92] on link "Add New Part" at bounding box center [92, 92] width 27 height 7
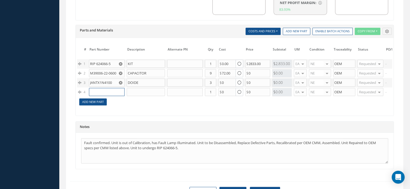
click at [99, 92] on input "text" at bounding box center [107, 92] width 36 height 8
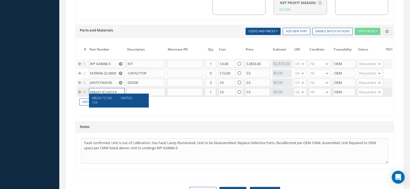
type input "MB2411E1A01FA"
click at [101, 100] on span "MB2411E1A01FA" at bounding box center [102, 100] width 20 height 9
type input "SWITCH"
type input "50.00"
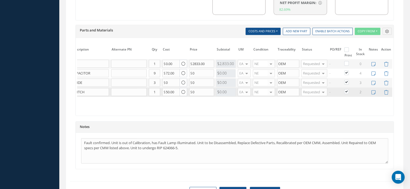
scroll to position [445, 0]
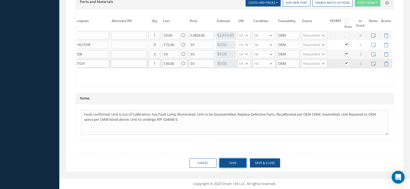
click at [232, 165] on button "Save" at bounding box center [232, 163] width 27 height 9
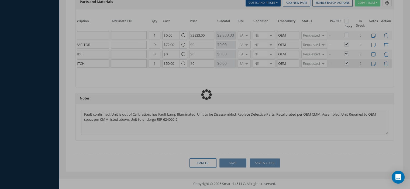
checkbox input "false"
checkbox input "true"
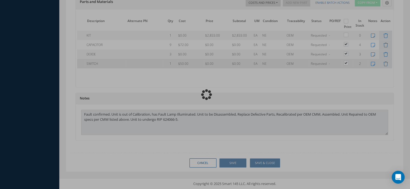
scroll to position [0, 34]
type input "HONEYWELL"
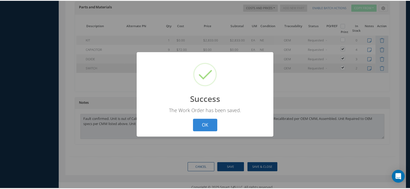
scroll to position [0, 30]
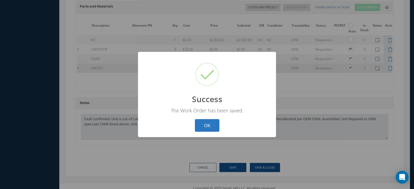
click at [210, 128] on button "OK" at bounding box center [207, 125] width 25 height 13
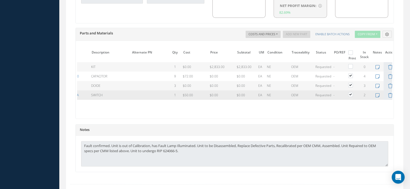
scroll to position [0, 0]
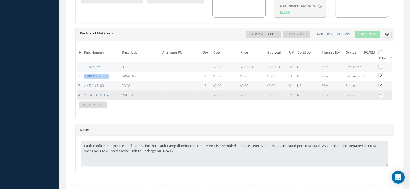
drag, startPoint x: 104, startPoint y: 73, endPoint x: 83, endPoint y: 74, distance: 21.6
click at [83, 74] on td "M39006-22-0600" at bounding box center [101, 76] width 38 height 9
copy link "M39006-22-0600"
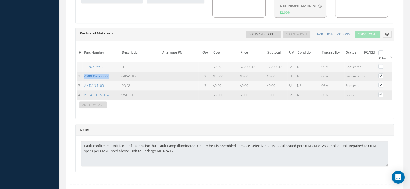
copy link "M39006-22-0600"
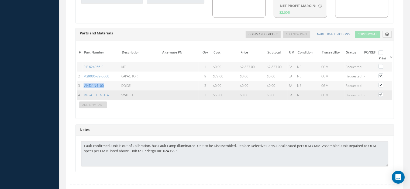
drag, startPoint x: 109, startPoint y: 85, endPoint x: 83, endPoint y: 83, distance: 26.4
click at [83, 83] on td "JANTX1N4100" at bounding box center [101, 85] width 38 height 9
copy link "JANTX1N4100"
drag, startPoint x: 108, startPoint y: 92, endPoint x: 90, endPoint y: 91, distance: 17.3
click at [90, 93] on link "MB2411E1A01FA" at bounding box center [95, 95] width 25 height 5
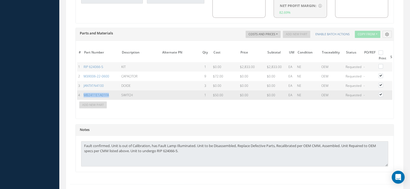
drag, startPoint x: 111, startPoint y: 93, endPoint x: 83, endPoint y: 92, distance: 28.5
click at [83, 92] on td "MB2411E1A01FA" at bounding box center [101, 94] width 38 height 9
copy link "MB2411E1A01FA"
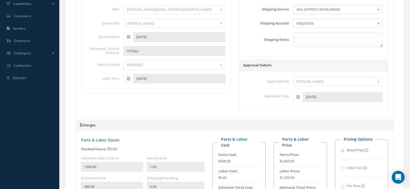
scroll to position [35, 0]
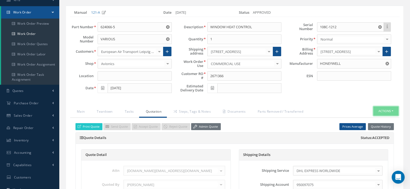
click at [393, 110] on button "Actions" at bounding box center [385, 111] width 25 height 9
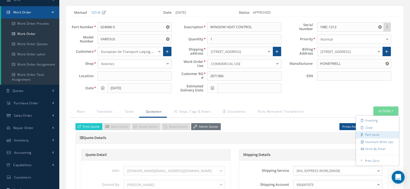
click at [378, 134] on link "Part Issue" at bounding box center [376, 134] width 43 height 7
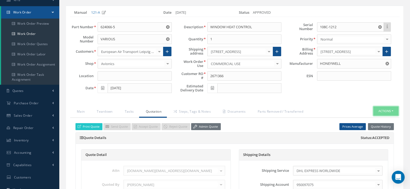
click at [392, 107] on button "Actions" at bounding box center [385, 111] width 25 height 9
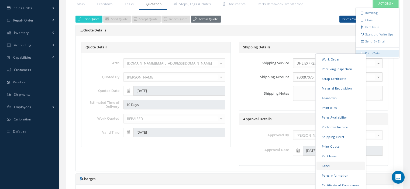
scroll to position [170, 0]
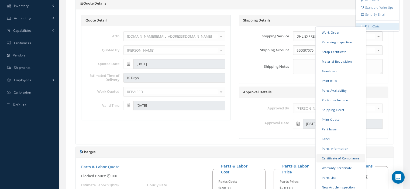
click at [342, 159] on link "Certificate of Compliance" at bounding box center [340, 158] width 48 height 8
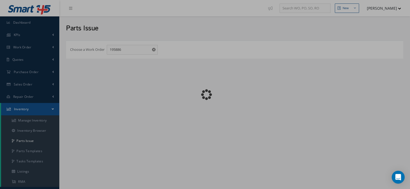
checkbox input "false"
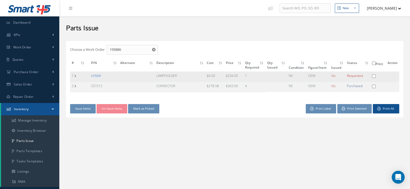
click at [93, 74] on link "LH564" at bounding box center [96, 76] width 10 height 5
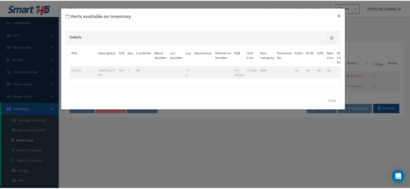
scroll to position [0, 35]
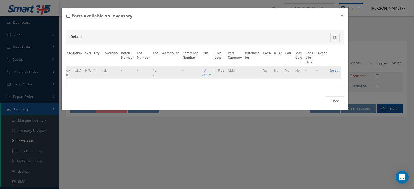
click at [336, 67] on td "Select" at bounding box center [334, 72] width 12 height 13
click at [333, 70] on link "Select" at bounding box center [334, 70] width 9 height 5
checkbox input "true"
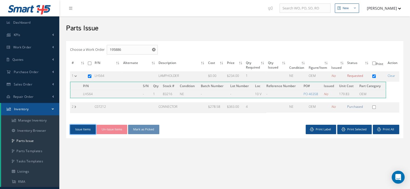
click at [87, 127] on button "Issue Items" at bounding box center [83, 129] width 26 height 9
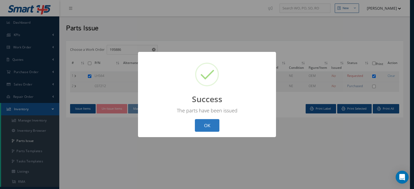
click at [200, 128] on button "OK" at bounding box center [207, 125] width 25 height 13
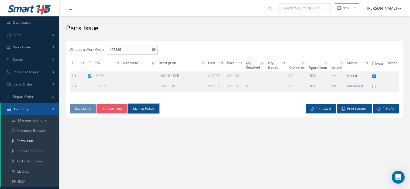
click at [152, 111] on button "Mark as Picked" at bounding box center [143, 108] width 31 height 9
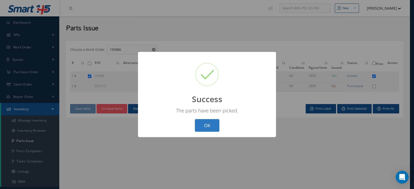
click at [214, 122] on button "OK" at bounding box center [207, 125] width 25 height 13
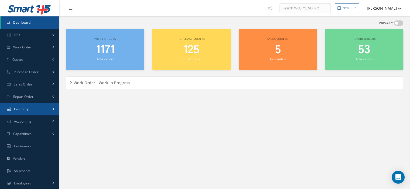
click at [38, 112] on link "Inventory" at bounding box center [29, 109] width 59 height 12
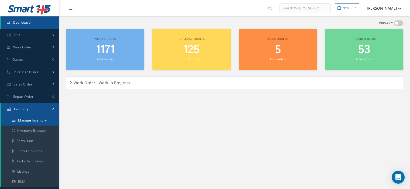
click at [39, 122] on link "Manage Inventory" at bounding box center [30, 121] width 58 height 10
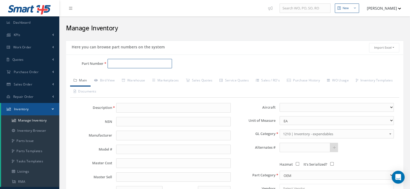
click at [122, 65] on input "Part Number" at bounding box center [139, 64] width 64 height 10
paste input "M39006-22-0600"
type input "M39006-22-0600"
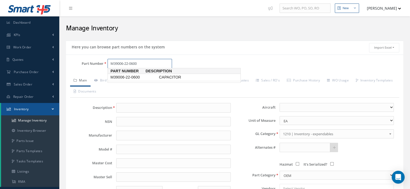
click at [122, 78] on span "M39006-22-0600" at bounding box center [133, 78] width 48 height 6
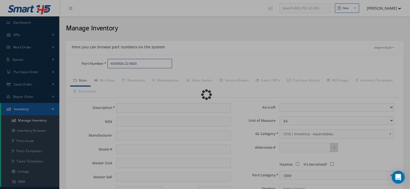
type input "CAPACITOR"
type input "HONEYWELL"
type input "72.00"
type input "0.00"
select select
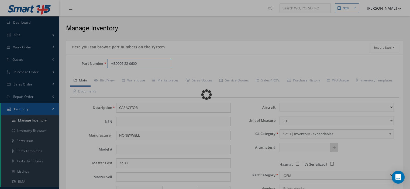
type textarea "FOR P/N 624066-5"
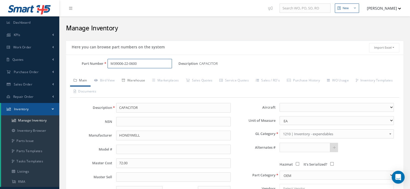
type input "M39006-22-0600"
click at [129, 80] on link "Warehouse" at bounding box center [133, 80] width 30 height 11
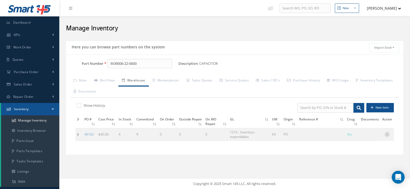
click at [386, 135] on icon at bounding box center [386, 134] width 5 height 4
click at [364, 139] on link "Edit" at bounding box center [362, 138] width 43 height 7
type input "40.00"
type input "[DATE]"
checkbox input "true"
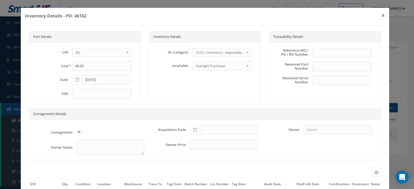
scroll to position [51, 0]
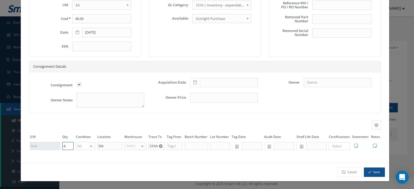
click at [59, 145] on tr "4 NS OH SV RP AR NE FN NS RE FP BER N/A INSP BC No elements found. List is empt…" at bounding box center [205, 146] width 352 height 9
type input "13"
click at [368, 171] on icon "button" at bounding box center [369, 172] width 3 height 4
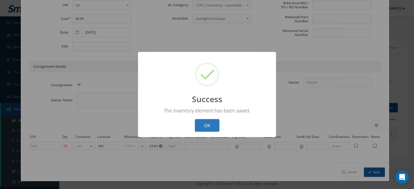
click at [200, 127] on button "OK" at bounding box center [207, 125] width 25 height 13
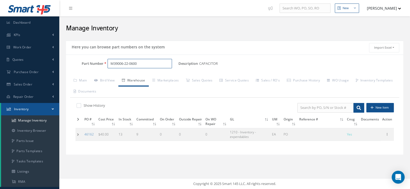
drag, startPoint x: 142, startPoint y: 65, endPoint x: 103, endPoint y: 67, distance: 38.5
click at [110, 68] on input "M39006-22-0600" at bounding box center [139, 64] width 64 height 10
paste input "JANTX1N4100"
click at [116, 75] on span "JANTX1N4100" at bounding box center [133, 78] width 48 height 6
type input "JANTX1N4100"
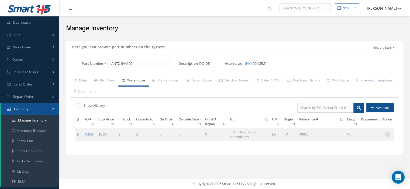
click at [386, 134] on icon at bounding box center [386, 134] width 5 height 4
click at [370, 135] on link "Edit" at bounding box center [362, 138] width 43 height 7
type input "0.00"
type input "40835"
checkbox input "false"
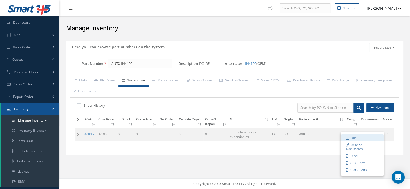
type input "3"
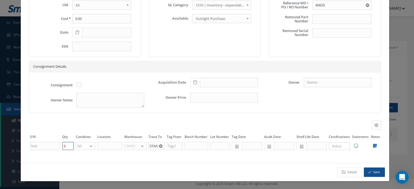
drag, startPoint x: 65, startPoint y: 147, endPoint x: 59, endPoint y: 145, distance: 5.7
click at [59, 145] on tr "3 NS OH SV RP AR NE FN NS RE FP BER N/A INSP BC No elements found. List is empt…" at bounding box center [205, 146] width 352 height 9
type input "6"
click at [369, 174] on button "Save" at bounding box center [373, 172] width 21 height 9
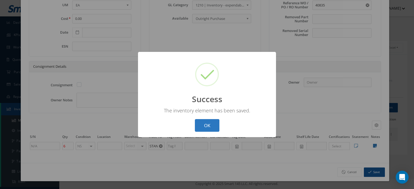
click at [207, 128] on button "OK" at bounding box center [207, 125] width 25 height 13
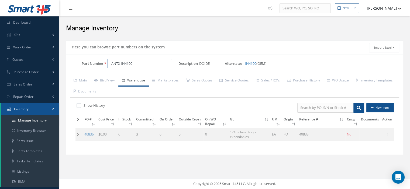
drag, startPoint x: 138, startPoint y: 63, endPoint x: 117, endPoint y: 64, distance: 21.5
click at [117, 64] on input "JANTX1N4100" at bounding box center [139, 64] width 64 height 10
type input "J"
paste input "MB2411E1A01FA"
type input "MB2411E1A01"
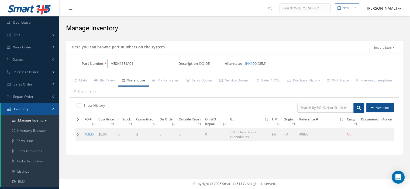
drag, startPoint x: 155, startPoint y: 64, endPoint x: 93, endPoint y: 72, distance: 62.1
click at [95, 72] on div "Part Number MB2411E1A01" at bounding box center [122, 66] width 112 height 14
click at [118, 65] on input "Part Number" at bounding box center [139, 64] width 64 height 10
paste input "MB2411E1A01FA"
click at [137, 77] on span "MB2411E1A01FA" at bounding box center [133, 78] width 48 height 6
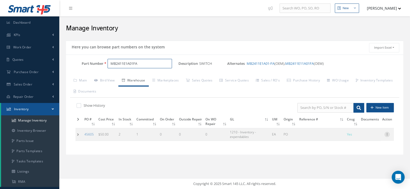
type input "MB2411E1A01FA"
click at [387, 133] on icon at bounding box center [386, 134] width 5 height 4
click at [370, 137] on link "Edit" at bounding box center [362, 138] width 43 height 7
type input "50.00"
type input "[DATE]"
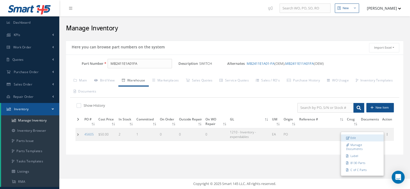
checkbox input "true"
type input "2"
type input "4 W"
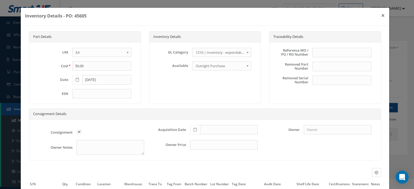
scroll to position [54, 0]
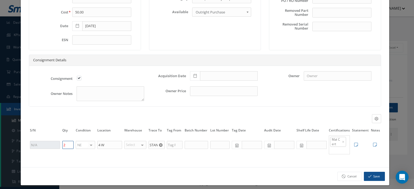
drag, startPoint x: 68, startPoint y: 150, endPoint x: 64, endPoint y: 149, distance: 4.2
click at [64, 149] on input "2" at bounding box center [67, 145] width 11 height 8
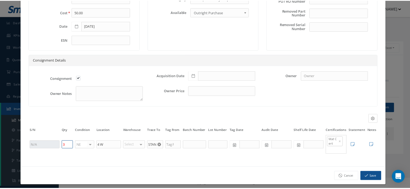
scroll to position [61, 0]
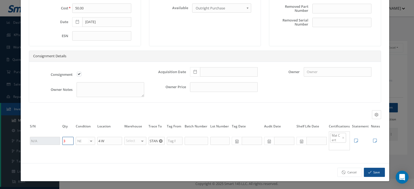
type input "3"
click at [368, 171] on icon "button" at bounding box center [369, 173] width 3 height 4
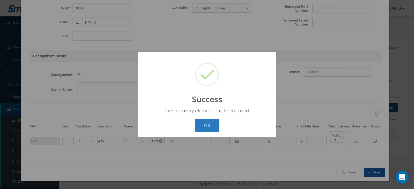
click at [210, 122] on button "OK" at bounding box center [207, 125] width 25 height 13
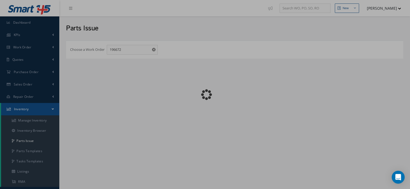
checkbox input "false"
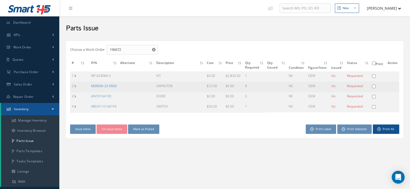
click at [113, 87] on link "M39006-22-0600" at bounding box center [104, 86] width 26 height 5
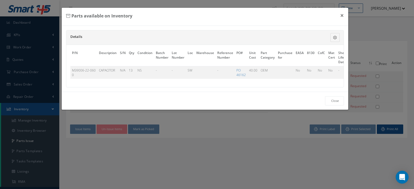
scroll to position [0, 33]
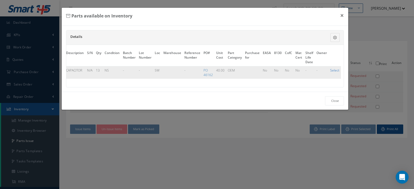
click at [332, 71] on link "Select" at bounding box center [334, 70] width 9 height 5
checkbox input "true"
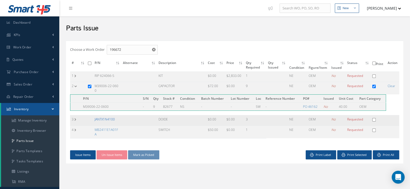
click at [112, 117] on link "JANTX1N4100" at bounding box center [105, 119] width 20 height 5
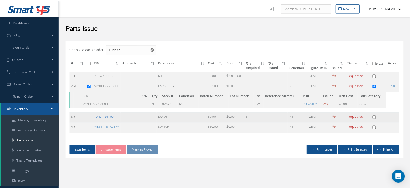
scroll to position [0, 32]
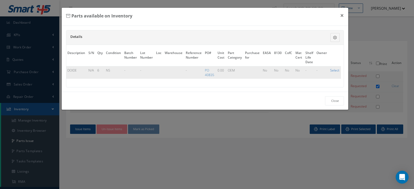
click at [335, 70] on link "Select" at bounding box center [334, 70] width 9 height 5
checkbox input "true"
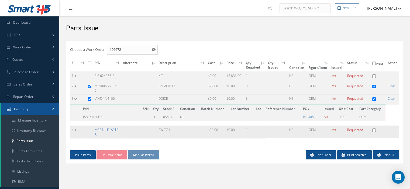
click at [108, 128] on link "MB2411E1A01FA" at bounding box center [106, 132] width 23 height 9
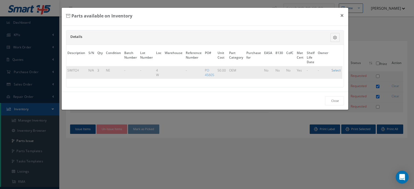
click at [338, 70] on link "Select" at bounding box center [335, 70] width 9 height 5
checkbox input "true"
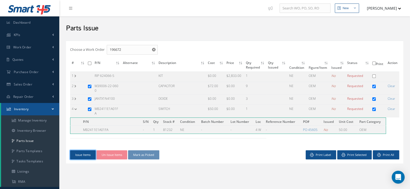
click at [83, 151] on button "Issue Items" at bounding box center [83, 155] width 26 height 9
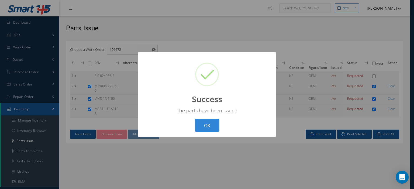
click at [202, 128] on button "OK" at bounding box center [207, 125] width 25 height 13
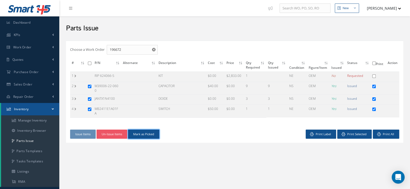
click at [152, 131] on button "Mark as Picked" at bounding box center [143, 134] width 31 height 9
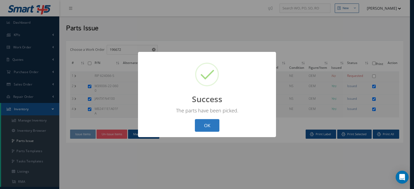
click at [206, 128] on button "OK" at bounding box center [207, 125] width 25 height 13
